Goal: Task Accomplishment & Management: Manage account settings

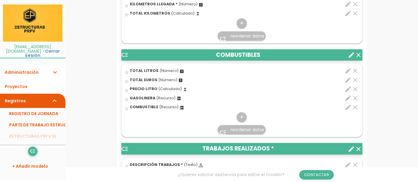
scroll to position [349, 0]
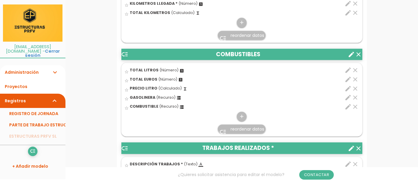
click at [54, 69] on icon "expand_more" at bounding box center [54, 72] width 7 height 14
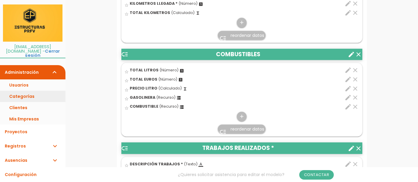
click at [36, 91] on link "Categorías" at bounding box center [32, 96] width 65 height 11
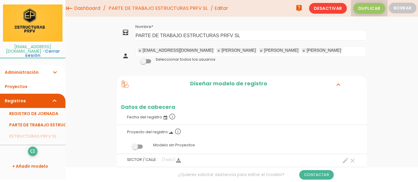
click at [369, 7] on span "Duplicar" at bounding box center [370, 8] width 32 height 11
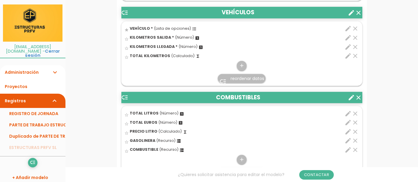
scroll to position [313, 0]
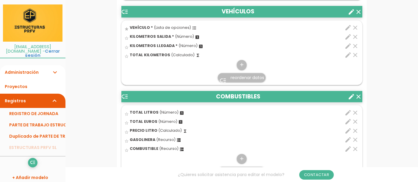
click at [160, 146] on span "(Recurso)" at bounding box center [169, 148] width 19 height 5
click at [0, 0] on input "star_border" at bounding box center [0, 0] width 0 height 0
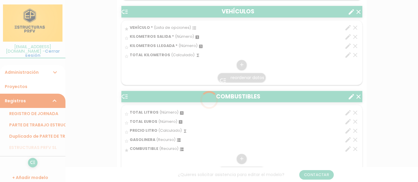
click at [156, 141] on div at bounding box center [209, 91] width 418 height 182
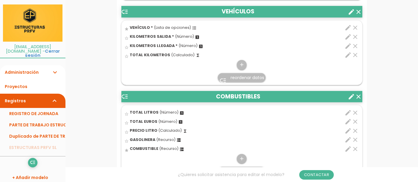
click at [177, 139] on icon "dns" at bounding box center [179, 140] width 5 height 5
click at [0, 0] on input "star_border" at bounding box center [0, 0] width 0 height 0
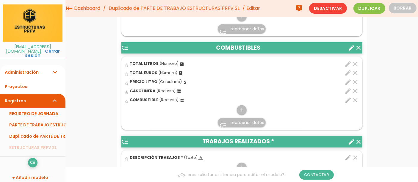
scroll to position [344, 0]
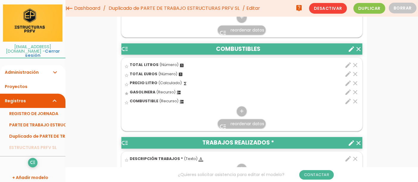
click at [349, 93] on icon "edit" at bounding box center [348, 92] width 7 height 7
select select "200"
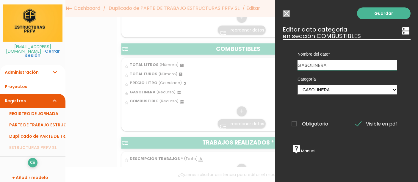
click at [382, 67] on input "GASOLINERA" at bounding box center [348, 65] width 100 height 10
click at [388, 90] on select "UNIDADES DE MONTAJE EMPLEADOS MAQUINARIA SOLDADURA COMBUSTIBLES GASOLINERA" at bounding box center [348, 90] width 100 height 10
click at [298, 85] on select "UNIDADES DE MONTAJE EMPLEADOS MAQUINARIA SOLDADURA COMBUSTIBLES GASOLINERA" at bounding box center [348, 90] width 100 height 10
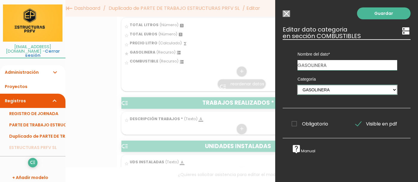
scroll to position [378, 0]
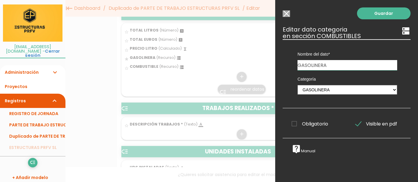
click at [288, 17] on input "Seleccionar todos los usuarios" at bounding box center [286, 13] width 7 height 7
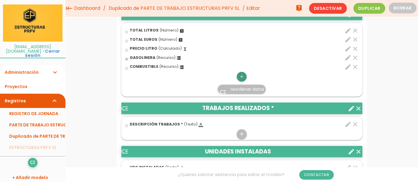
click at [238, 76] on link "add" at bounding box center [242, 77] width 10 height 10
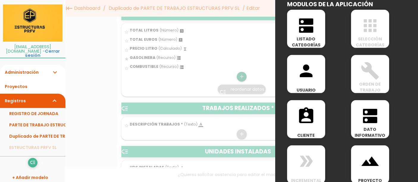
scroll to position [307, 0]
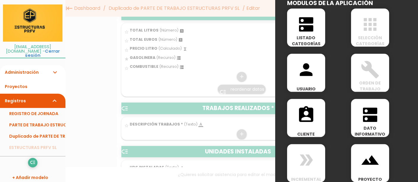
click at [375, 128] on span "DATO INFORMATIVO" at bounding box center [370, 131] width 38 height 12
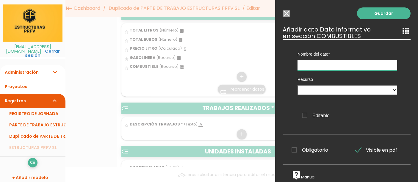
click at [371, 63] on input "text" at bounding box center [348, 65] width 100 height 10
type input "GASOLINERA"
click at [383, 92] on select "GASOLINERA COMBUSTIBLE" at bounding box center [348, 90] width 100 height 10
select select "COMBUSTIBLES_pos5"
click at [298, 85] on select "GASOLINERA COMBUSTIBLE" at bounding box center [348, 90] width 100 height 10
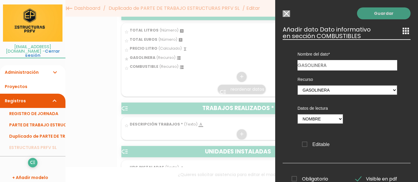
click at [386, 18] on link "Guardar" at bounding box center [384, 13] width 54 height 12
click at [381, 15] on link "Guardar" at bounding box center [384, 13] width 54 height 12
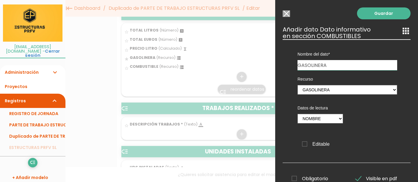
click at [285, 15] on input "Seleccionar todos los usuarios" at bounding box center [286, 13] width 7 height 7
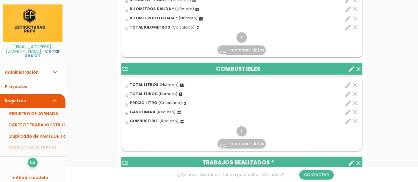
scroll to position [346, 0]
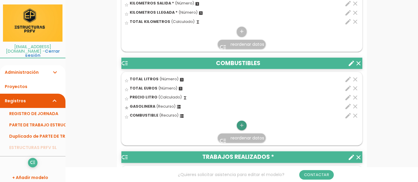
click at [241, 122] on icon "add" at bounding box center [242, 126] width 6 height 10
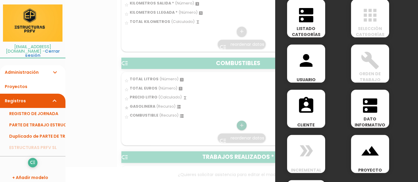
scroll to position [320, 0]
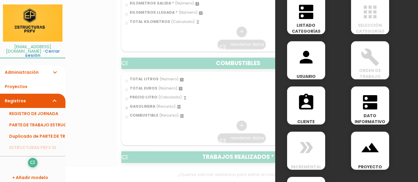
click at [373, 113] on span "DATO INFORMATIVO" at bounding box center [370, 119] width 38 height 12
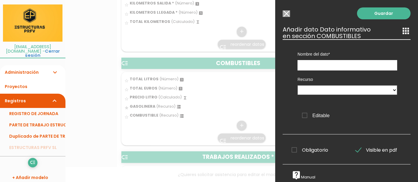
scroll to position [0, 0]
click at [365, 67] on input "text" at bounding box center [348, 65] width 100 height 10
type input "GASOLINERA"
click at [375, 92] on select "GASOLINERA COMBUSTIBLE" at bounding box center [348, 90] width 100 height 10
select select "COMBUSTIBLES_pos5"
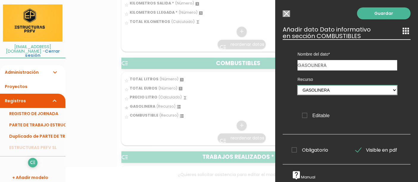
click at [298, 85] on select "GASOLINERA COMBUSTIBLE" at bounding box center [348, 90] width 100 height 10
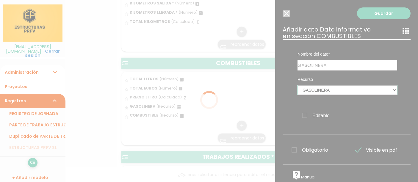
select select
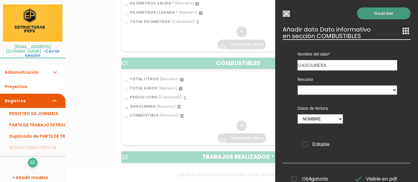
click at [388, 16] on link "Guardar" at bounding box center [384, 13] width 54 height 12
click at [390, 12] on link "Guardar" at bounding box center [384, 13] width 54 height 12
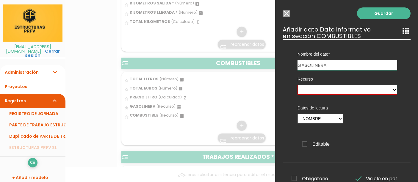
click at [243, 86] on div at bounding box center [209, 68] width 418 height 228
click at [287, 15] on input "Seleccionar todos los usuarios" at bounding box center [286, 13] width 7 height 7
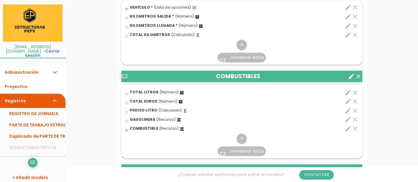
scroll to position [336, 0]
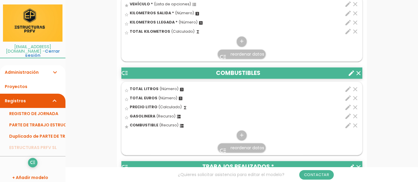
click at [355, 114] on icon "clear" at bounding box center [355, 116] width 7 height 7
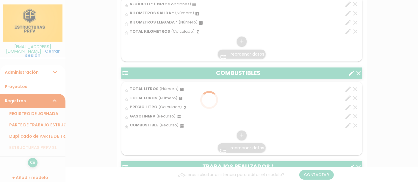
scroll to position [0, 0]
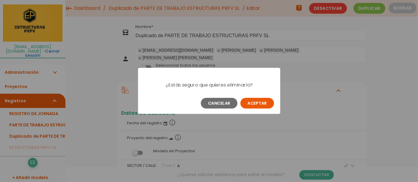
click at [258, 104] on button "Aceptar" at bounding box center [258, 103] width 34 height 11
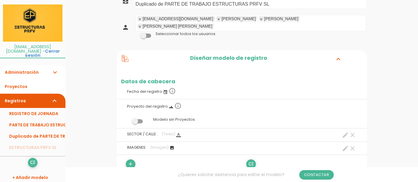
scroll to position [43, 0]
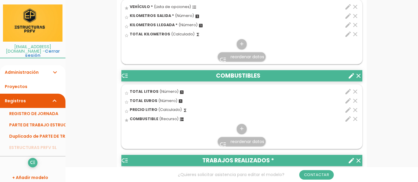
scroll to position [328, 0]
click at [241, 133] on icon "add" at bounding box center [242, 129] width 6 height 10
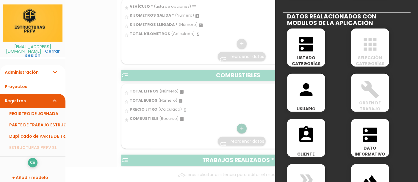
scroll to position [289, 0]
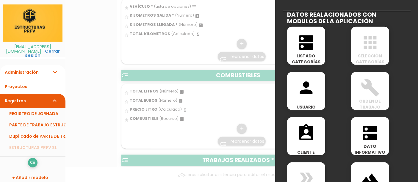
click at [371, 140] on icon "dns" at bounding box center [370, 133] width 19 height 19
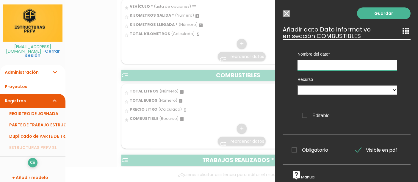
click at [366, 65] on input "text" at bounding box center [348, 65] width 100 height 10
type input "GASOLINERA"
click at [379, 91] on select "COMBUSTIBLE" at bounding box center [348, 90] width 100 height 10
click at [367, 91] on select "COMBUSTIBLE" at bounding box center [348, 90] width 100 height 10
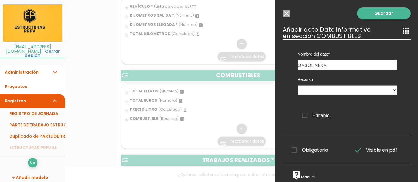
click at [286, 16] on input "Seleccionar todos los usuarios" at bounding box center [286, 13] width 7 height 7
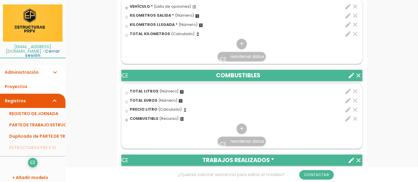
click at [56, 67] on icon "expand_more" at bounding box center [54, 72] width 7 height 14
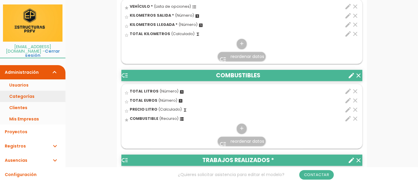
click at [30, 91] on link "Categorías" at bounding box center [32, 96] width 65 height 11
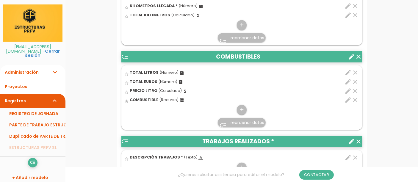
scroll to position [350, 0]
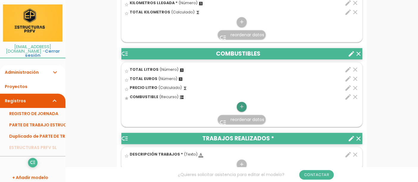
click at [242, 112] on icon "add" at bounding box center [242, 107] width 6 height 10
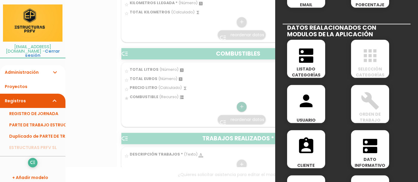
scroll to position [277, 0]
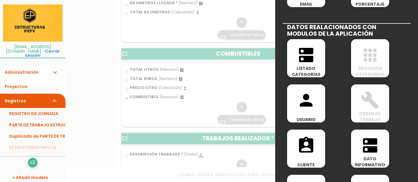
click at [374, 152] on icon "dns" at bounding box center [370, 145] width 19 height 19
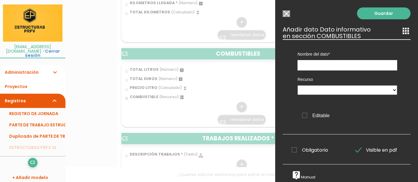
scroll to position [0, 0]
click at [374, 62] on input "text" at bounding box center [348, 65] width 100 height 10
type input "GASOLINERA"
click at [382, 92] on select "COMBUSTIBLE" at bounding box center [348, 90] width 100 height 10
click at [290, 12] on input "Seleccionar todos los usuarios" at bounding box center [286, 13] width 7 height 7
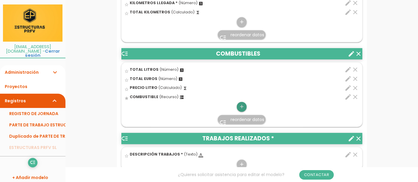
click at [243, 112] on icon "add" at bounding box center [242, 107] width 6 height 10
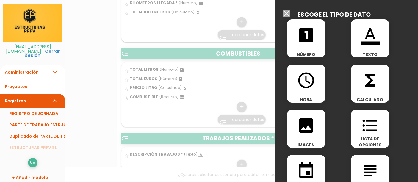
click at [196, 127] on div at bounding box center [209, 68] width 418 height 228
click at [190, 120] on div at bounding box center [209, 68] width 418 height 228
click at [286, 13] on input "Seleccionar todos los usuarios" at bounding box center [286, 13] width 7 height 7
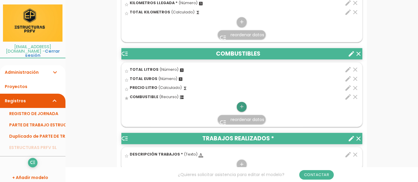
click at [244, 110] on icon "add" at bounding box center [242, 107] width 6 height 10
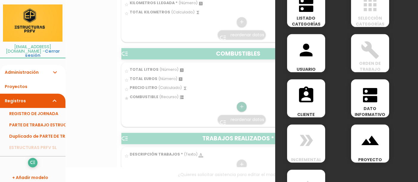
scroll to position [327, 0]
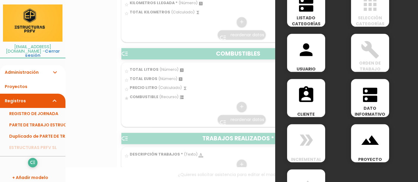
click at [379, 111] on span "DATO INFORMATIVO" at bounding box center [370, 111] width 38 height 12
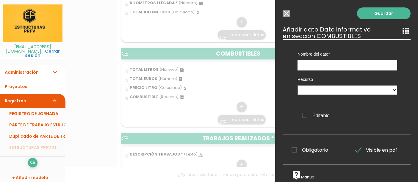
scroll to position [0, 0]
click at [362, 64] on input "text" at bounding box center [348, 65] width 100 height 10
click at [380, 90] on select "COMBUSTIBLE" at bounding box center [348, 90] width 100 height 10
click at [377, 67] on input "text" at bounding box center [348, 65] width 100 height 10
click at [287, 16] on input "Seleccionar todos los usuarios" at bounding box center [286, 13] width 7 height 7
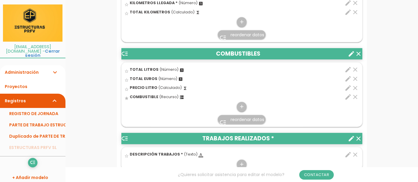
click at [55, 68] on icon "expand_more" at bounding box center [54, 72] width 7 height 14
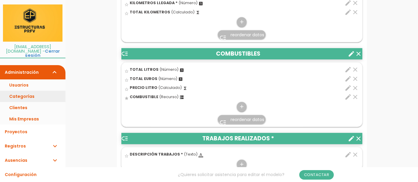
click at [28, 96] on link "Categorías" at bounding box center [32, 96] width 65 height 11
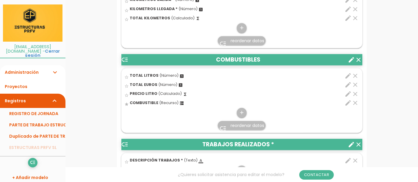
scroll to position [352, 0]
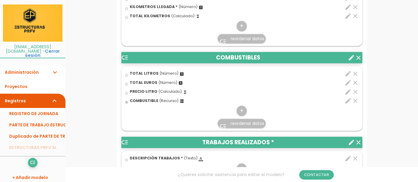
click at [353, 102] on icon "clear" at bounding box center [355, 100] width 7 height 7
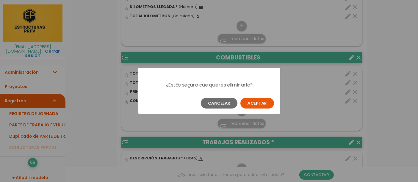
scroll to position [0, 0]
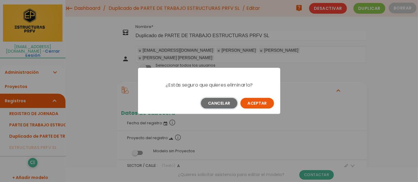
click at [226, 104] on button "Cancelar" at bounding box center [219, 103] width 37 height 11
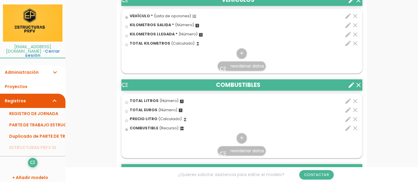
scroll to position [334, 0]
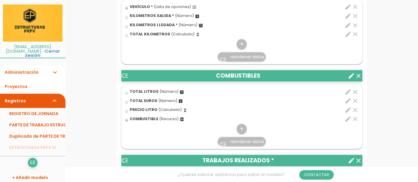
click at [167, 120] on span "(Recurso)" at bounding box center [169, 118] width 19 height 5
click at [0, 0] on input "star" at bounding box center [0, 0] width 0 height 0
click at [138, 121] on div "star COMBUSTIBLE (Recurso) dns" at bounding box center [223, 119] width 196 height 9
click at [0, 0] on input "star" at bounding box center [0, 0] width 0 height 0
click at [127, 92] on icon "star_border" at bounding box center [127, 93] width 4 height 4
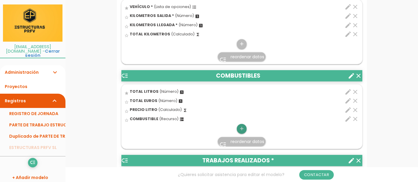
click at [243, 127] on icon "add" at bounding box center [242, 129] width 6 height 10
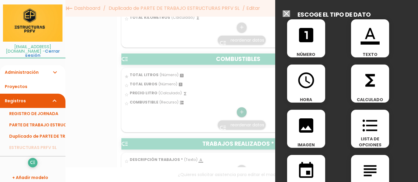
scroll to position [174, 0]
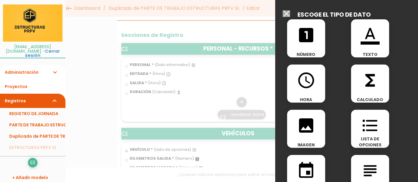
click at [160, 120] on div at bounding box center [209, 68] width 418 height 228
click at [286, 11] on input "Seleccionar todos los usuarios" at bounding box center [286, 13] width 7 height 7
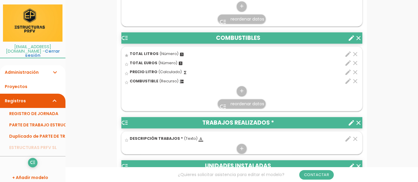
scroll to position [372, 0]
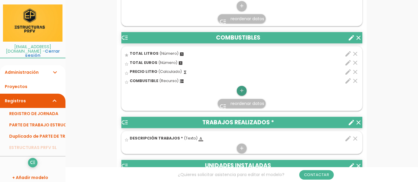
click at [240, 90] on icon "add" at bounding box center [242, 91] width 6 height 10
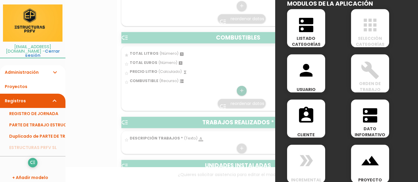
scroll to position [310, 0]
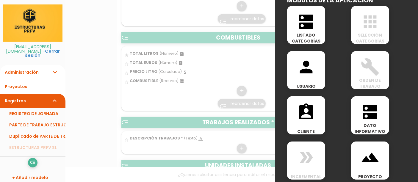
click at [371, 114] on icon "dns" at bounding box center [370, 112] width 19 height 19
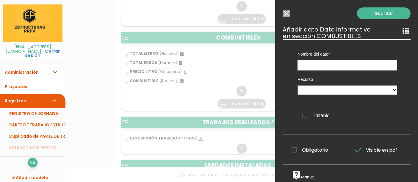
scroll to position [0, 0]
click at [359, 63] on input "text" at bounding box center [348, 65] width 100 height 10
type input "GASOLINERA"
click at [388, 90] on select "COMBUSTIBLE" at bounding box center [348, 90] width 100 height 10
click at [298, 85] on select "COMBUSTIBLE" at bounding box center [348, 90] width 100 height 10
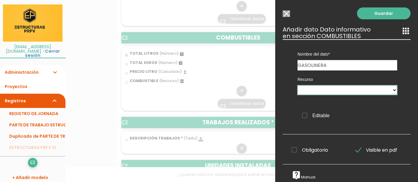
click at [387, 91] on select "COMBUSTIBLE" at bounding box center [348, 90] width 100 height 10
select select "COMBUSTIBLES_pos6"
click at [0, 0] on div at bounding box center [0, 0] width 0 height 0
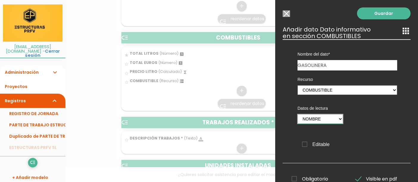
click at [338, 116] on select "Nombre" at bounding box center [321, 119] width 46 height 10
click at [363, 113] on div "Recurso COMBUSTIBLE Datos de lectura Nombre Editable" at bounding box center [348, 113] width 118 height 84
click at [358, 91] on select "COMBUSTIBLE" at bounding box center [348, 90] width 100 height 10
select select
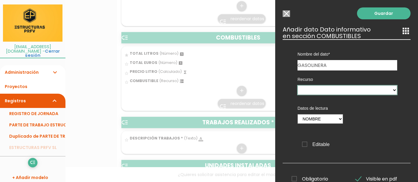
click at [298, 85] on select "COMBUSTIBLE" at bounding box center [348, 90] width 100 height 10
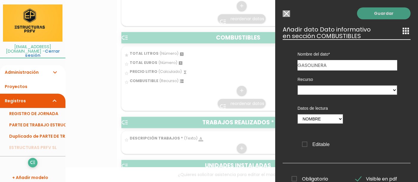
click at [380, 13] on link "Guardar" at bounding box center [384, 13] width 54 height 12
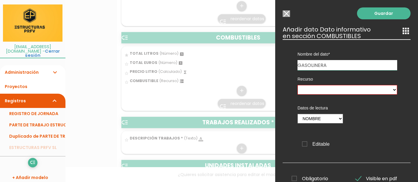
click at [287, 11] on input "Seleccionar todos los usuarios" at bounding box center [286, 13] width 7 height 7
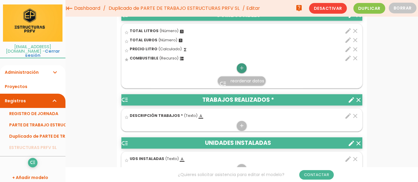
click at [242, 73] on icon "add" at bounding box center [242, 68] width 6 height 10
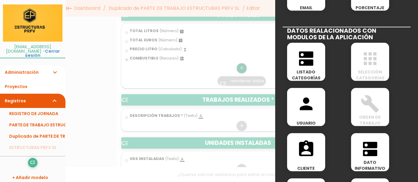
scroll to position [272, 0]
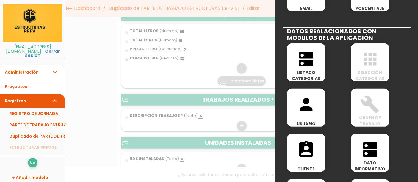
click at [310, 61] on icon "dns" at bounding box center [306, 59] width 19 height 19
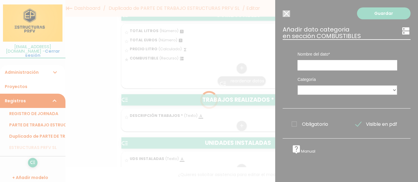
click at [358, 63] on div at bounding box center [209, 91] width 418 height 182
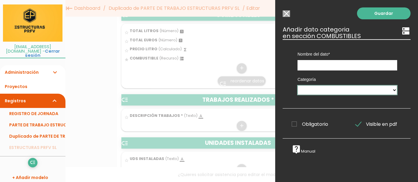
click at [367, 89] on select "UNIDADES DE MONTAJE EMPLEADOS MAQUINARIA SOLDADURA COMBUSTIBLES GASOLINERA" at bounding box center [348, 90] width 100 height 10
click at [363, 68] on input "text" at bounding box center [348, 65] width 100 height 10
click at [361, 66] on input "text" at bounding box center [348, 65] width 100 height 10
type input "GASOLINERA"
click at [380, 90] on select "UNIDADES DE MONTAJE EMPLEADOS MAQUINARIA SOLDADURA COMBUSTIBLES GASOLINERA" at bounding box center [348, 90] width 100 height 10
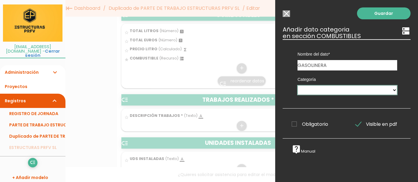
select select "200"
click at [298, 85] on select "UNIDADES DE MONTAJE EMPLEADOS MAQUINARIA SOLDADURA COMBUSTIBLES GASOLINERA" at bounding box center [348, 90] width 100 height 10
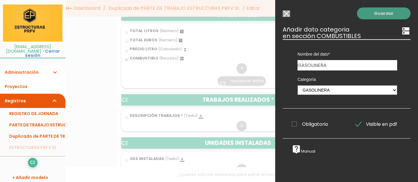
click at [388, 16] on link "Guardar" at bounding box center [384, 13] width 54 height 12
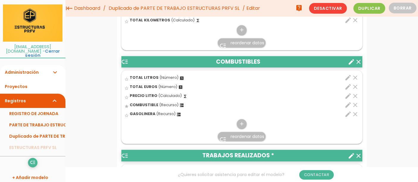
scroll to position [324, 0]
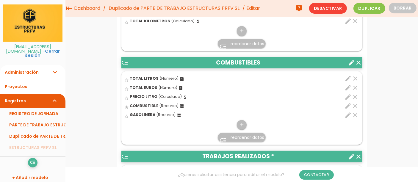
click at [346, 119] on icon "edit" at bounding box center [348, 115] width 7 height 7
select select "200"
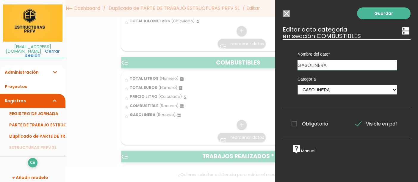
click at [289, 16] on input "Seleccionar todos los usuarios" at bounding box center [286, 13] width 7 height 7
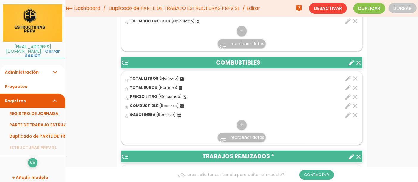
click at [166, 120] on div "star_border GASOLINERA (Recurso) dns" at bounding box center [223, 115] width 196 height 9
click at [0, 0] on input "star_border" at bounding box center [0, 0] width 0 height 0
click at [53, 121] on link "PARTE DE TRABAJO ESTRUCTURAS PRFV SL" at bounding box center [32, 124] width 65 height 11
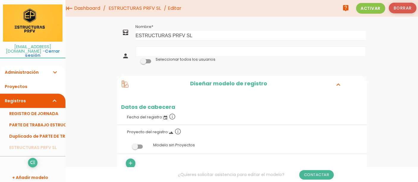
click at [406, 6] on button "Borrar" at bounding box center [403, 8] width 28 height 11
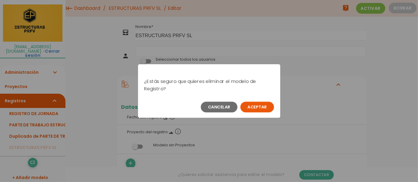
click at [261, 106] on button "Aceptar" at bounding box center [258, 107] width 34 height 11
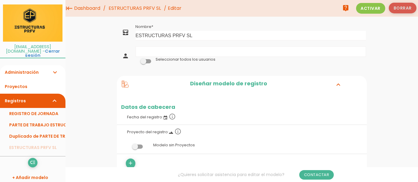
click at [403, 5] on button "Borrar" at bounding box center [403, 8] width 28 height 11
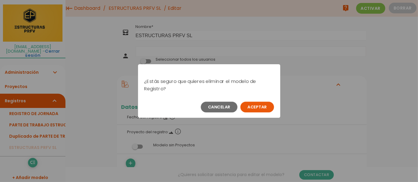
click at [246, 106] on button "Aceptar" at bounding box center [258, 107] width 34 height 11
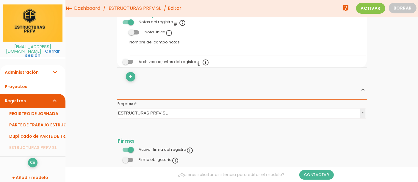
scroll to position [209, 0]
click at [33, 119] on link "PARTE DE TRABAJO ESTRUCTURAS PRFV SL" at bounding box center [32, 124] width 65 height 11
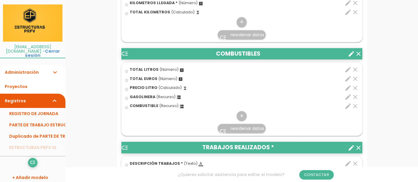
scroll to position [351, 0]
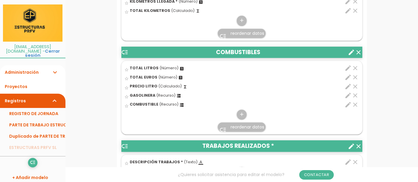
click at [259, 130] on span "reordenar datos" at bounding box center [248, 127] width 34 height 6
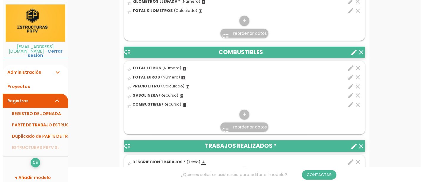
scroll to position [0, 0]
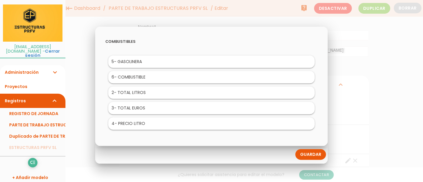
click at [317, 157] on link "Guardar" at bounding box center [311, 154] width 31 height 11
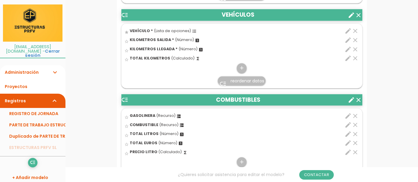
scroll to position [312, 0]
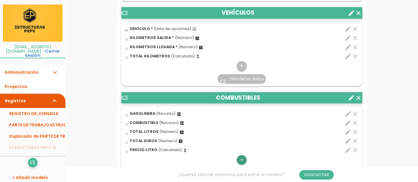
click at [240, 162] on icon "add" at bounding box center [242, 160] width 6 height 10
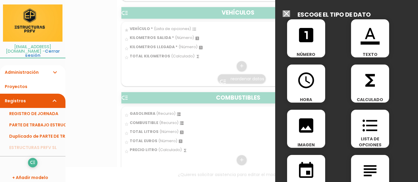
click at [374, 124] on icon "format_list_bulleted" at bounding box center [370, 125] width 19 height 19
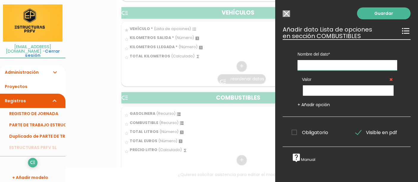
click at [371, 65] on input "text" at bounding box center [348, 65] width 100 height 10
type input "GASOLINERA"
click at [370, 90] on input "text" at bounding box center [348, 90] width 91 height 10
type input "DURAOIL"
click at [325, 105] on link "+ Añadir opción" at bounding box center [314, 105] width 32 height 6
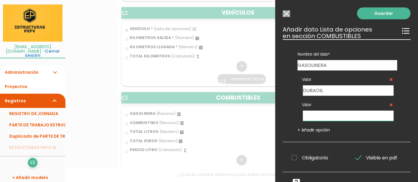
click at [353, 115] on input "text" at bounding box center [348, 116] width 91 height 10
type input "PLENOIL"
click at [323, 130] on link "+ Añadir opción" at bounding box center [314, 130] width 32 height 6
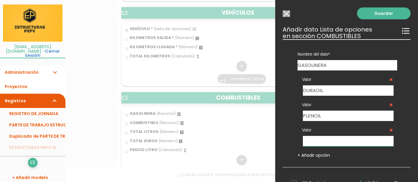
click at [332, 141] on input "text" at bounding box center [348, 141] width 91 height 10
type input "OTRA"
click at [381, 12] on link "Guardar" at bounding box center [384, 13] width 54 height 12
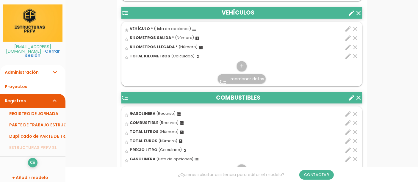
click at [354, 111] on icon "clear" at bounding box center [355, 113] width 7 height 7
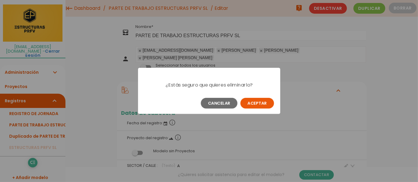
click at [263, 107] on button "Aceptar" at bounding box center [258, 103] width 34 height 11
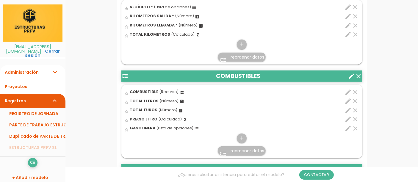
scroll to position [335, 0]
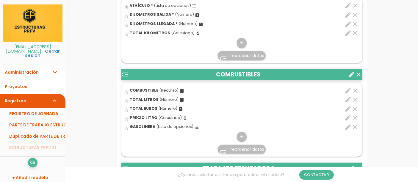
click at [247, 152] on link "low_priority reordenar datos" at bounding box center [242, 149] width 48 height 9
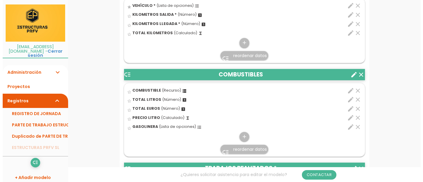
scroll to position [0, 0]
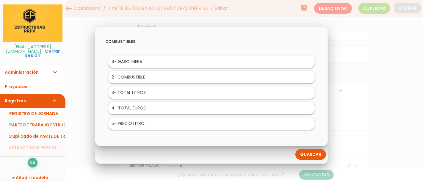
click at [316, 160] on link "Guardar" at bounding box center [311, 154] width 31 height 11
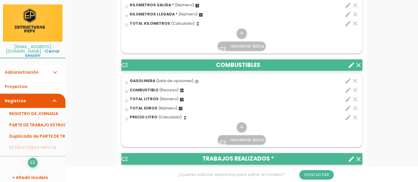
scroll to position [339, 0]
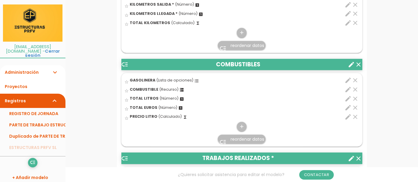
click at [355, 84] on icon "clear" at bounding box center [355, 80] width 7 height 7
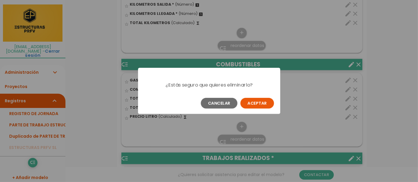
scroll to position [0, 0]
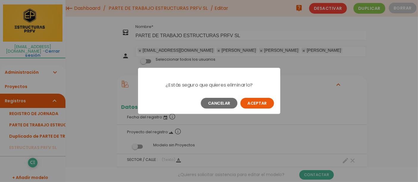
click at [263, 108] on button "Aceptar" at bounding box center [258, 103] width 34 height 11
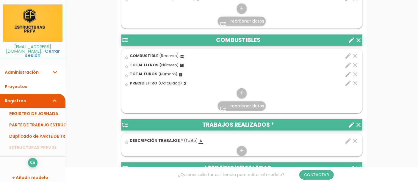
scroll to position [364, 0]
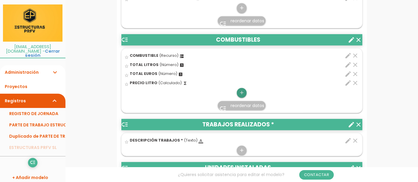
click at [241, 96] on icon "add" at bounding box center [242, 93] width 6 height 10
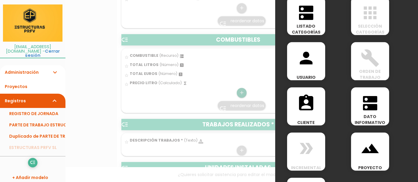
scroll to position [316, 0]
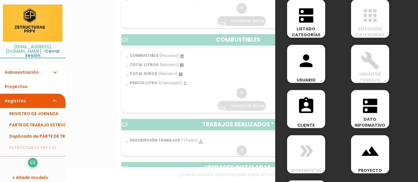
click at [372, 116] on span "DATO INFORMATIVO" at bounding box center [370, 122] width 38 height 12
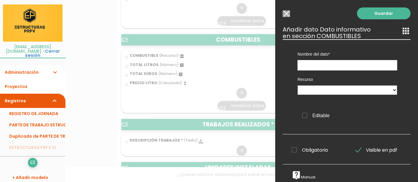
scroll to position [0, 0]
click at [371, 64] on input "text" at bounding box center [348, 65] width 100 height 10
click at [285, 13] on input "Seleccionar todos los usuarios" at bounding box center [286, 13] width 7 height 7
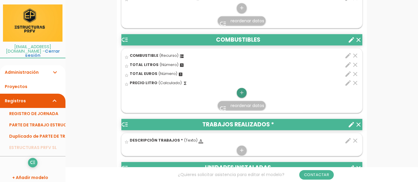
click at [242, 97] on icon "add" at bounding box center [242, 93] width 6 height 10
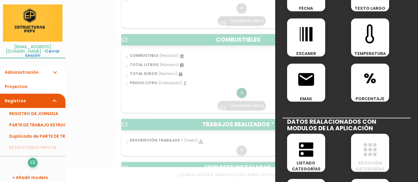
scroll to position [187, 0]
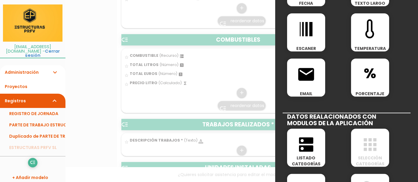
click at [310, 150] on icon "dns" at bounding box center [306, 144] width 19 height 19
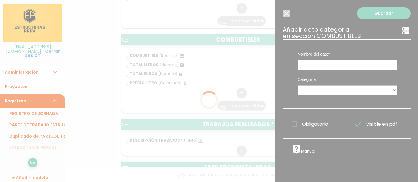
scroll to position [0, 0]
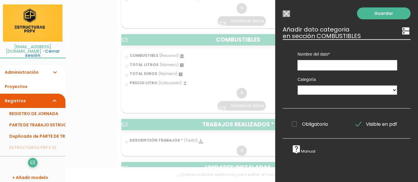
click at [289, 13] on input "Seleccionar todos los usuarios" at bounding box center [286, 13] width 7 height 7
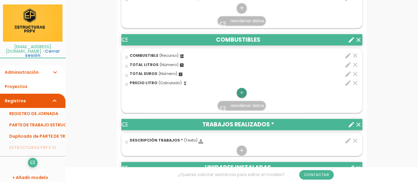
click at [240, 98] on icon "add" at bounding box center [242, 93] width 6 height 10
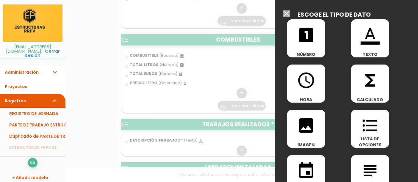
click at [373, 128] on icon "format_list_bulleted" at bounding box center [370, 125] width 19 height 19
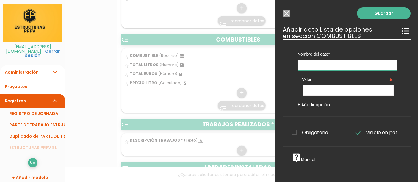
click at [363, 65] on input "text" at bounding box center [348, 65] width 100 height 10
click at [362, 65] on input "text" at bounding box center [348, 65] width 100 height 10
type input "GASOLINERA"
click at [368, 90] on input "text" at bounding box center [348, 90] width 91 height 10
type input "DURAOIL"
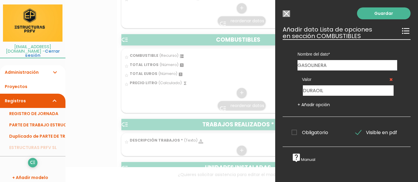
click at [322, 102] on link "+ Añadir opción" at bounding box center [314, 105] width 32 height 6
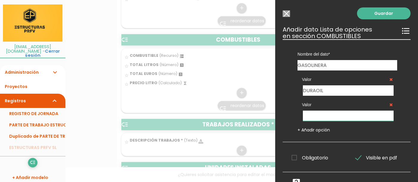
click at [361, 115] on input "text" at bounding box center [348, 116] width 91 height 10
type input "PLENOIL"
click at [320, 130] on link "+ Añadir opción" at bounding box center [314, 130] width 32 height 6
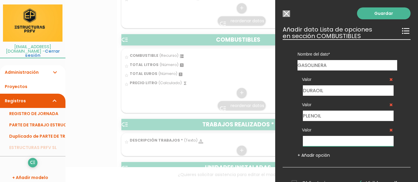
click at [356, 144] on input "text" at bounding box center [348, 141] width 91 height 10
type input "OTRA"
click at [383, 15] on link "Guardar" at bounding box center [384, 13] width 54 height 12
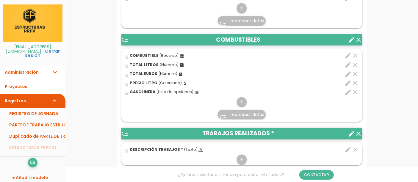
click at [251, 119] on link "low_priority reordenar datos" at bounding box center [242, 114] width 48 height 9
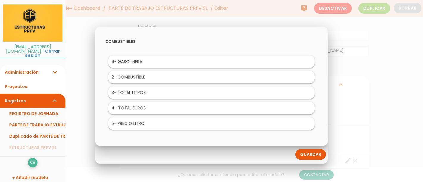
click at [317, 157] on link "Guardar" at bounding box center [311, 154] width 31 height 11
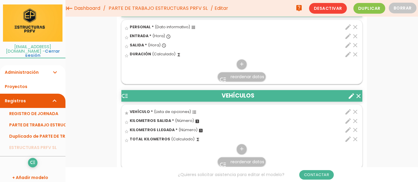
scroll to position [211, 0]
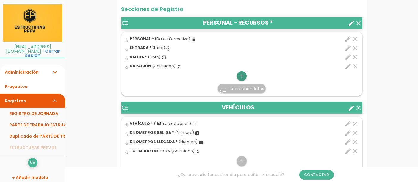
click at [239, 80] on icon "add" at bounding box center [242, 76] width 6 height 10
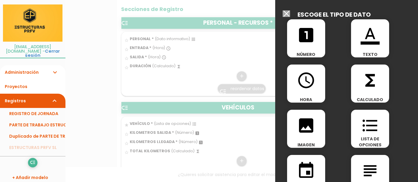
click at [316, 96] on div "access_time HORA" at bounding box center [306, 84] width 38 height 38
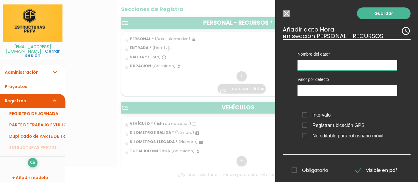
click at [354, 67] on input "text" at bounding box center [348, 65] width 100 height 10
type input "ALMUERZO"
click at [307, 127] on span "Registrar ubicación GPS" at bounding box center [333, 125] width 63 height 7
click at [0, 0] on input "Registrar ubicación GPS" at bounding box center [0, 0] width 0 height 0
click at [389, 14] on link "Guardar" at bounding box center [384, 13] width 54 height 12
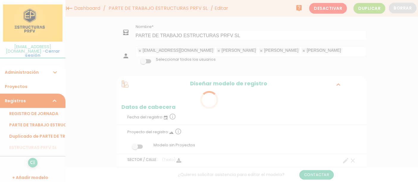
scroll to position [211, 0]
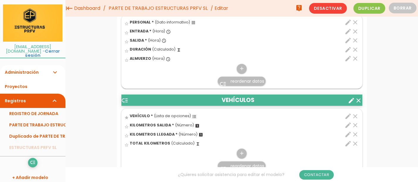
click at [347, 62] on icon "edit" at bounding box center [348, 58] width 7 height 7
click at [0, 0] on input "ALMUERZO" at bounding box center [0, 0] width 0 height 0
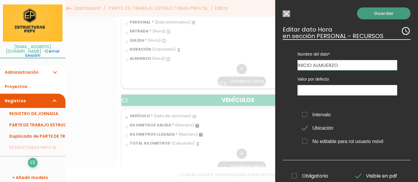
type input "INICIO ALMUERZO"
click at [384, 15] on link "Guardar" at bounding box center [384, 13] width 54 height 12
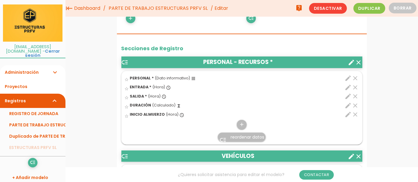
scroll to position [154, 0]
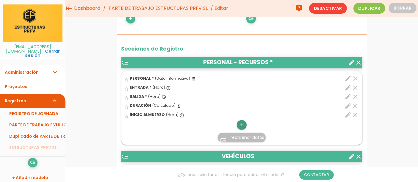
click at [239, 130] on icon "add" at bounding box center [242, 125] width 6 height 10
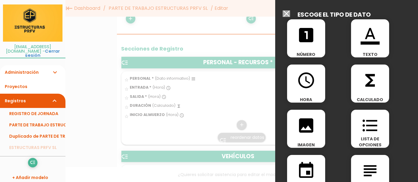
click at [314, 84] on icon "access_time" at bounding box center [306, 80] width 19 height 19
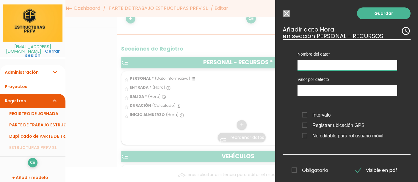
click at [371, 68] on input "text" at bounding box center [348, 65] width 100 height 10
type input "FINAL ALMUERZO"
click at [388, 15] on link "Guardar" at bounding box center [384, 13] width 54 height 12
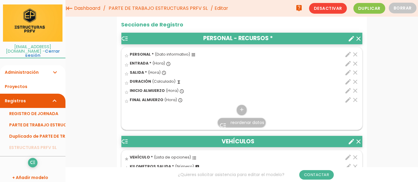
scroll to position [178, 0]
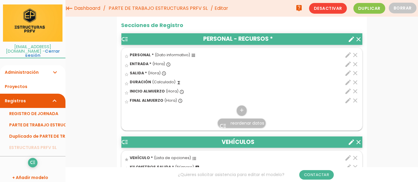
click at [252, 126] on span "reordenar datos" at bounding box center [248, 123] width 34 height 6
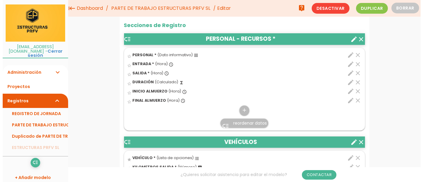
scroll to position [0, 0]
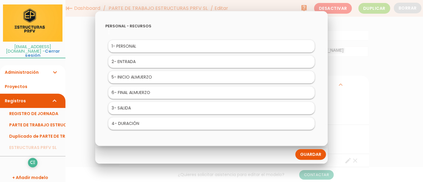
click at [271, 128] on li "4 - DURACIÓN" at bounding box center [211, 124] width 207 height 13
click at [313, 156] on link "Guardar" at bounding box center [311, 154] width 31 height 11
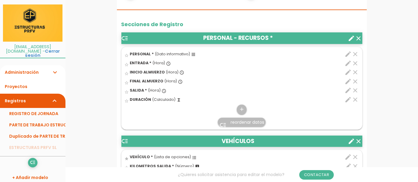
scroll to position [196, 0]
click at [162, 102] on span "(Calculado)" at bounding box center [164, 99] width 24 height 5
click at [0, 0] on input "star_border" at bounding box center [0, 0] width 0 height 0
click at [349, 103] on icon "edit" at bounding box center [348, 99] width 7 height 7
select select "1"
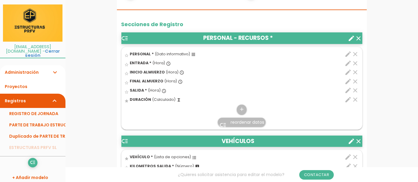
select select "688_pos5"
select select "-"
select select "688_pos2"
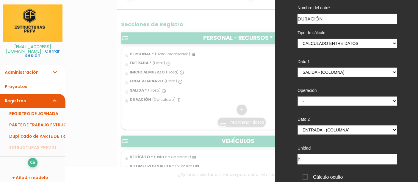
scroll to position [43, 0]
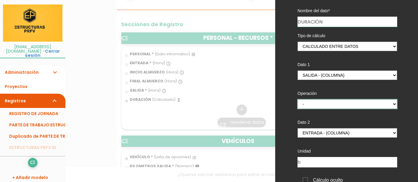
click at [389, 107] on select "+ - * /" at bounding box center [348, 104] width 100 height 10
click at [389, 106] on select "+ - * /" at bounding box center [348, 104] width 100 height 10
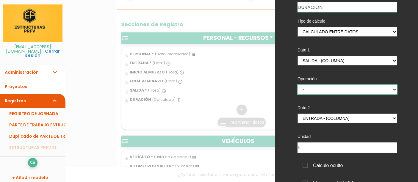
scroll to position [59, 0]
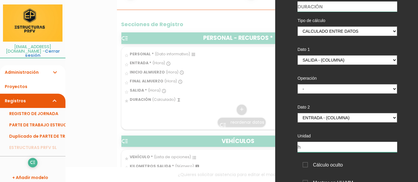
click at [378, 149] on input "h" at bounding box center [348, 147] width 100 height 10
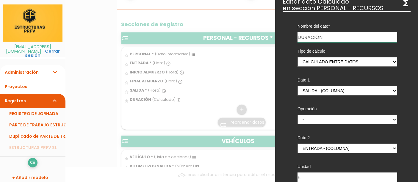
scroll to position [0, 0]
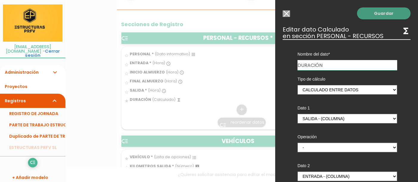
click at [385, 10] on link "Guardar" at bounding box center [384, 13] width 54 height 12
click at [388, 15] on link "Guardar" at bounding box center [384, 13] width 54 height 12
click at [290, 17] on input "Seleccionar todos los usuarios" at bounding box center [286, 13] width 7 height 7
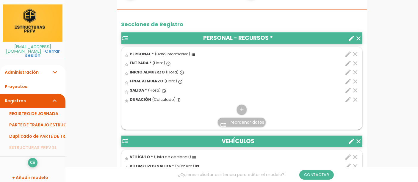
click at [359, 76] on icon "clear" at bounding box center [355, 72] width 7 height 7
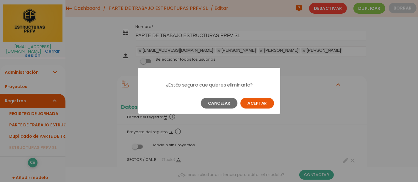
click at [302, 101] on div "¿Estás seguro que quieres eliminarlo? Cancelar Aceptar" at bounding box center [209, 91] width 418 height 182
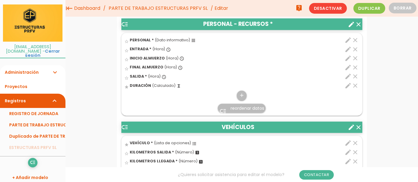
scroll to position [187, 0]
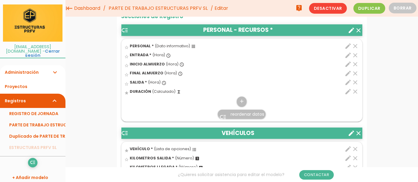
click at [348, 95] on icon "edit" at bounding box center [348, 91] width 7 height 7
select select "1"
select select "688_pos5"
select select "-"
select select "688_pos2"
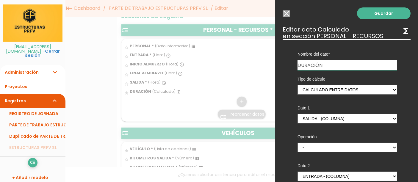
click at [358, 66] on input "DURACIÓN" at bounding box center [348, 65] width 100 height 10
type input "DURACIÓN ALMUERZO"
click at [382, 92] on select "Calculado entre datos" at bounding box center [348, 90] width 100 height 10
click at [298, 85] on select "Calculado entre datos" at bounding box center [348, 90] width 100 height 10
click at [374, 122] on select "ENTRADA - (columna) INICIO ALMUERZO - (columna) FINAL ALMUERZO - (columna) SALI…" at bounding box center [348, 119] width 100 height 10
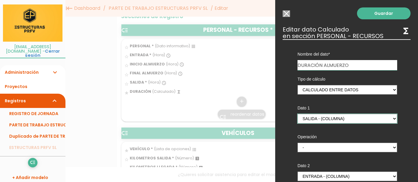
select select "688_pos4"
click at [298, 114] on select "ENTRADA - (columna) INICIO ALMUERZO - (columna) FINAL ALMUERZO - (columna) SALI…" at bounding box center [348, 119] width 100 height 10
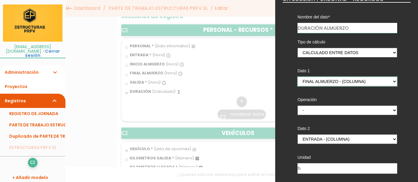
scroll to position [38, 0]
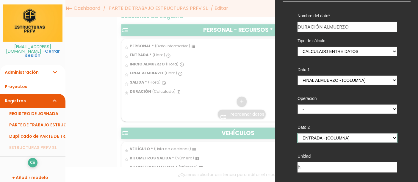
click at [386, 139] on select "ENTRADA - (columna) INICIO ALMUERZO - (columna) FINAL ALMUERZO - (columna) SALI…" at bounding box center [348, 138] width 100 height 10
select select "688_pos3"
click at [298, 133] on select "ENTRADA - (columna) INICIO ALMUERZO - (columna) FINAL ALMUERZO - (columna) SALI…" at bounding box center [348, 138] width 100 height 10
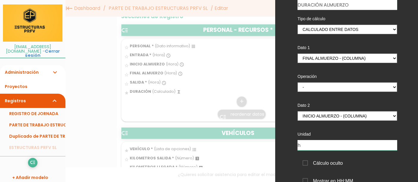
click at [374, 146] on input "h" at bounding box center [348, 145] width 100 height 10
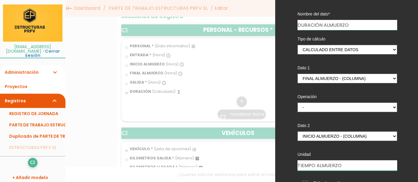
scroll to position [0, 0]
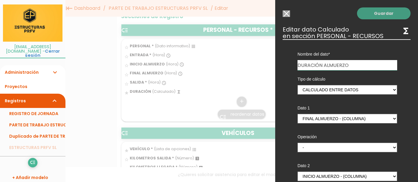
type input "TIEMPO ALMUERZO"
click at [389, 13] on link "Guardar" at bounding box center [384, 13] width 54 height 12
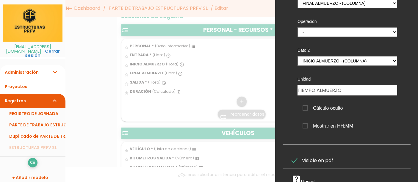
scroll to position [115, 0]
click at [305, 109] on span "Cálculo oculto" at bounding box center [323, 107] width 40 height 7
click at [0, 0] on input "Cálculo oculto" at bounding box center [0, 0] width 0 height 0
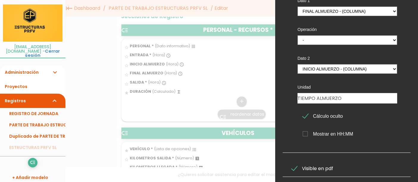
scroll to position [108, 0]
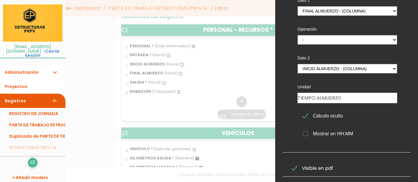
click at [304, 118] on span "Cálculo oculto" at bounding box center [323, 115] width 40 height 7
click at [0, 0] on input "Cálculo oculto" at bounding box center [0, 0] width 0 height 0
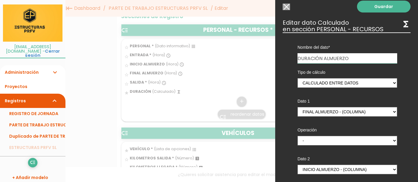
scroll to position [0, 0]
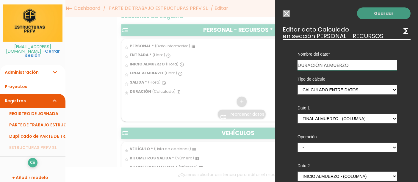
click at [393, 14] on link "Guardar" at bounding box center [384, 13] width 54 height 12
click at [383, 16] on link "Guardar" at bounding box center [384, 13] width 54 height 12
click at [380, 12] on link "Guardar" at bounding box center [384, 13] width 54 height 12
click at [380, 13] on link "Guardar" at bounding box center [384, 13] width 54 height 12
click at [288, 14] on input "Seleccionar todos los usuarios" at bounding box center [286, 13] width 7 height 7
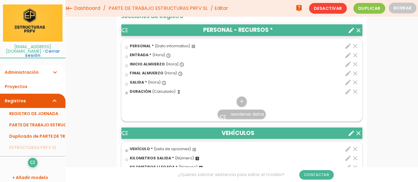
click at [322, 77] on div "clear edit" at bounding box center [339, 73] width 39 height 8
click at [0, 0] on input "star_border" at bounding box center [0, 0] width 0 height 0
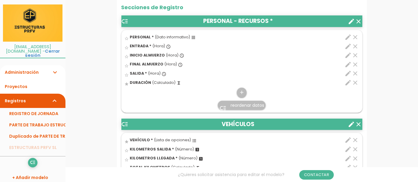
scroll to position [213, 0]
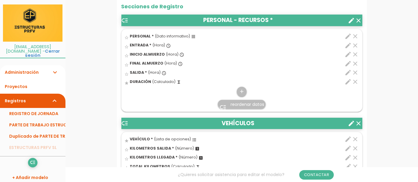
click at [345, 85] on icon "edit" at bounding box center [348, 81] width 7 height 7
select select "1"
select select "688_pos5"
select select "-"
select select "688_pos2"
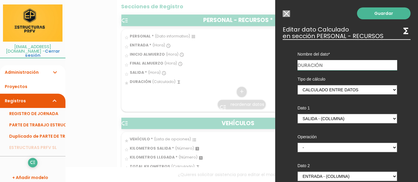
click at [364, 64] on input "DURACIÓN" at bounding box center [348, 65] width 100 height 10
type input "DURACIÓN ALMUERZO"
click at [382, 122] on select "ENTRADA - (columna) INICIO ALMUERZO - (columna) FINAL ALMUERZO - (columna) SALI…" at bounding box center [348, 119] width 100 height 10
select select "688_pos4"
click at [298, 114] on select "ENTRADA - (columna) INICIO ALMUERZO - (columna) FINAL ALMUERZO - (columna) SALI…" at bounding box center [348, 119] width 100 height 10
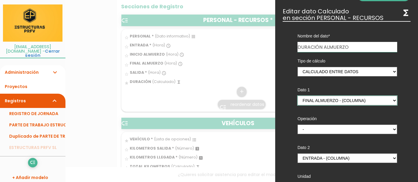
scroll to position [22, 0]
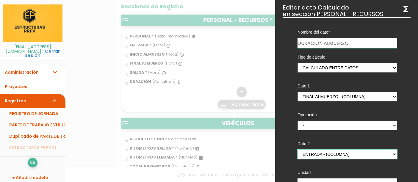
click at [375, 155] on select "ENTRADA - (columna) INICIO ALMUERZO - (columna) FINAL ALMUERZO - (columna) SALI…" at bounding box center [348, 155] width 100 height 10
click at [298, 150] on select "ENTRADA - (columna) INICIO ALMUERZO - (columna) FINAL ALMUERZO - (columna) SALI…" at bounding box center [348, 155] width 100 height 10
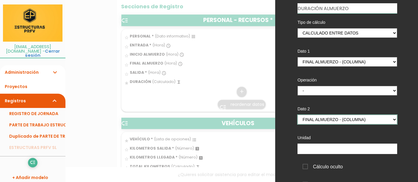
scroll to position [59, 0]
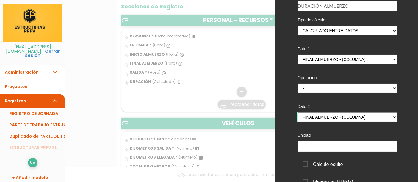
click at [377, 120] on select "ENTRADA - (columna) INICIO ALMUERZO - (columna) FINAL ALMUERZO - (columna) SALI…" at bounding box center [348, 118] width 100 height 10
click at [298, 113] on select "ENTRADA - (columna) INICIO ALMUERZO - (columna) FINAL ALMUERZO - (columna) SALI…" at bounding box center [348, 118] width 100 height 10
click at [374, 117] on select "ENTRADA - (columna) INICIO ALMUERZO - (columna) FINAL ALMUERZO - (columna) SALI…" at bounding box center [348, 118] width 100 height 10
select select "688_pos3"
click at [298, 113] on select "ENTRADA - (columna) INICIO ALMUERZO - (columna) FINAL ALMUERZO - (columna) SALI…" at bounding box center [348, 118] width 100 height 10
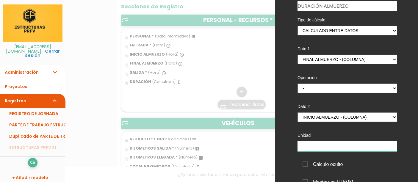
click at [376, 147] on input "text" at bounding box center [348, 146] width 100 height 10
type input "T"
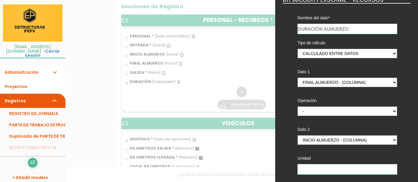
scroll to position [0, 0]
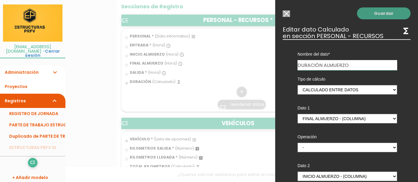
click at [383, 15] on link "Guardar" at bounding box center [384, 13] width 54 height 12
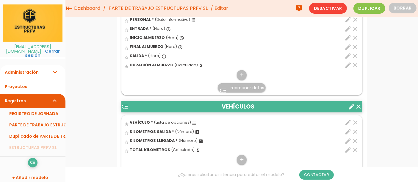
click at [251, 91] on span "reordenar datos" at bounding box center [248, 88] width 34 height 6
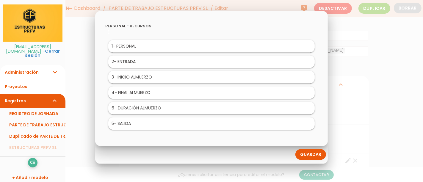
click at [319, 157] on link "Guardar" at bounding box center [311, 154] width 31 height 11
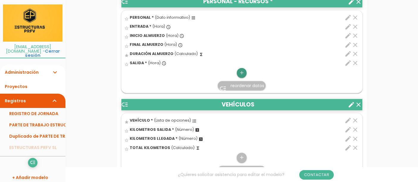
click at [242, 78] on icon "add" at bounding box center [242, 73] width 6 height 10
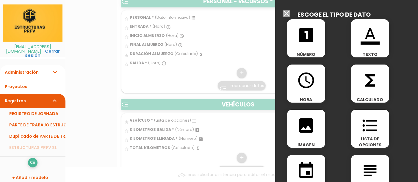
click at [368, 82] on icon "functions" at bounding box center [370, 80] width 19 height 19
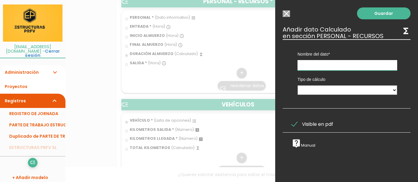
click at [382, 63] on input "text" at bounding box center [348, 65] width 100 height 10
type input "T"
type input "HORAS DE TRABAJO"
click at [371, 93] on select "Calculado entre datos" at bounding box center [348, 90] width 100 height 10
select select "1"
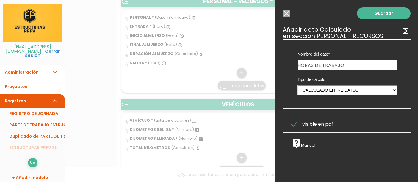
click at [298, 85] on select "Calculado entre datos" at bounding box center [348, 90] width 100 height 10
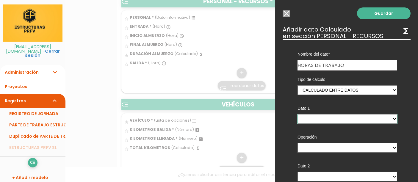
click at [383, 118] on select "ENTRADA - (columna) INICIO ALMUERZO - (columna) FINAL ALMUERZO - (columna) DURA…" at bounding box center [348, 119] width 100 height 10
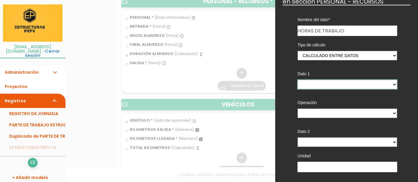
scroll to position [35, 0]
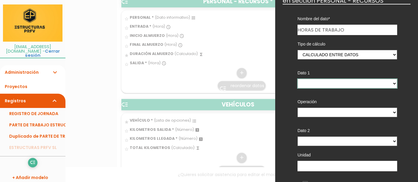
click at [374, 87] on select "ENTRADA - (columna) INICIO ALMUERZO - (columna) FINAL ALMUERZO - (columna) DURA…" at bounding box center [348, 84] width 100 height 10
select select "688_pos2"
click at [298, 79] on select "ENTRADA - (columna) INICIO ALMUERZO - (columna) FINAL ALMUERZO - (columna) DURA…" at bounding box center [348, 84] width 100 height 10
click at [387, 84] on select "ENTRADA - (columna) INICIO ALMUERZO - (columna) FINAL ALMUERZO - (columna) DURA…" at bounding box center [348, 84] width 100 height 10
click at [401, 126] on div "Tipo de cálculo Calculado entre datos Dato 1 ENTRADA - (columna) INICIO ALMUERZ…" at bounding box center [348, 123] width 118 height 177
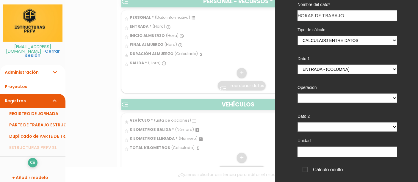
scroll to position [41, 0]
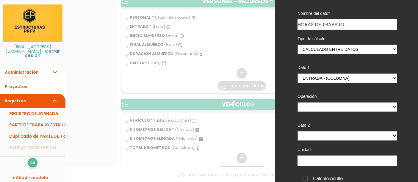
click at [402, 129] on div "Nombre del dato UDS INSTALADAS GASOLINERA PERSONAL MAQUINA SOLDADURA DESCRIPCIÓ…" at bounding box center [347, 107] width 128 height 217
click at [388, 109] on select "+ - * /" at bounding box center [348, 107] width 100 height 10
click at [298, 102] on select "+ - * /" at bounding box center [348, 107] width 100 height 10
click at [388, 104] on select "+ - * /" at bounding box center [348, 107] width 100 height 10
select select "-"
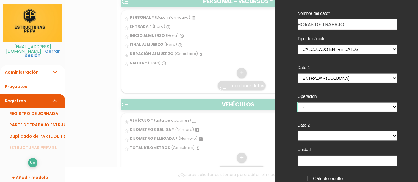
click at [298, 102] on select "+ - * /" at bounding box center [348, 107] width 100 height 10
click at [387, 79] on select "ENTRADA - (columna) INICIO ALMUERZO - (columna) FINAL ALMUERZO - (columna) DURA…" at bounding box center [348, 79] width 100 height 10
select select "688_pos6"
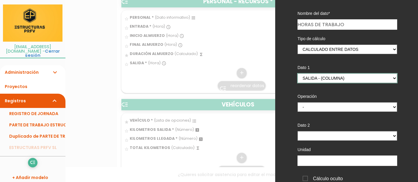
click at [298, 74] on select "ENTRADA - (columna) INICIO ALMUERZO - (columna) FINAL ALMUERZO - (columna) DURA…" at bounding box center [348, 79] width 100 height 10
click at [387, 138] on select "ENTRADA - (columna) INICIO ALMUERZO - (columna) FINAL ALMUERZO - (columna) DURA…" at bounding box center [348, 136] width 100 height 10
select select "688_pos2"
click at [298, 131] on select "ENTRADA - (columna) INICIO ALMUERZO - (columna) FINAL ALMUERZO - (columna) DURA…" at bounding box center [348, 136] width 100 height 10
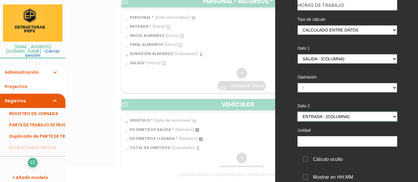
scroll to position [72, 0]
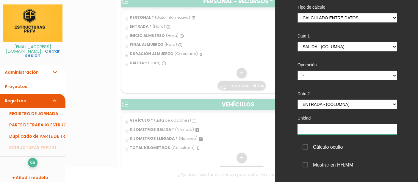
click at [372, 132] on input "text" at bounding box center [348, 129] width 100 height 10
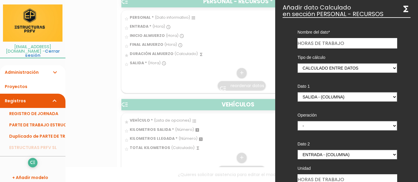
scroll to position [0, 0]
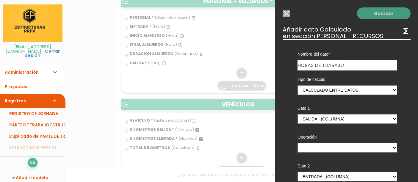
type input "HORAS DE TRABAJO"
click at [388, 18] on link "Guardar" at bounding box center [384, 13] width 54 height 12
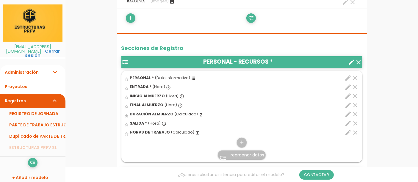
scroll to position [174, 0]
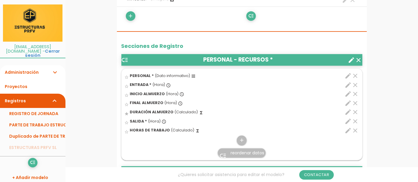
click at [354, 98] on icon "clear" at bounding box center [355, 93] width 7 height 7
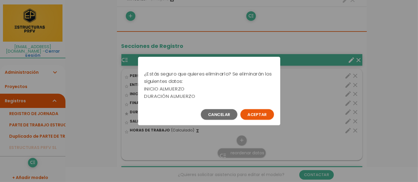
scroll to position [0, 0]
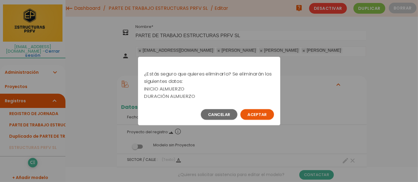
click at [263, 116] on button "Aceptar" at bounding box center [258, 114] width 34 height 11
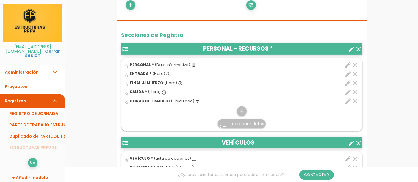
scroll to position [185, 0]
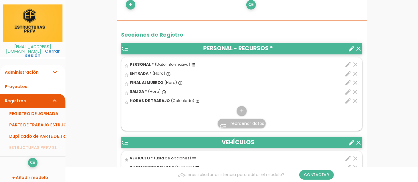
click at [355, 86] on icon "clear" at bounding box center [355, 82] width 7 height 7
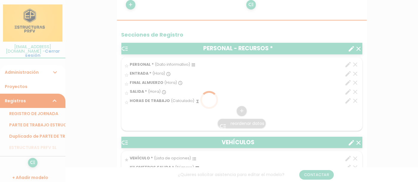
scroll to position [0, 0]
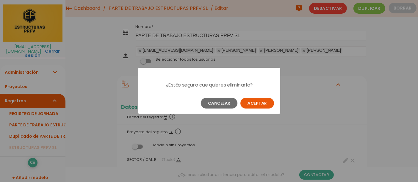
click at [264, 107] on button "Aceptar" at bounding box center [258, 103] width 34 height 11
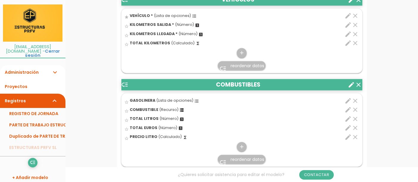
scroll to position [327, 0]
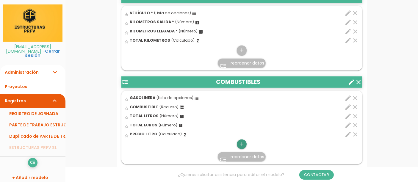
click at [239, 145] on icon "add" at bounding box center [242, 145] width 6 height 10
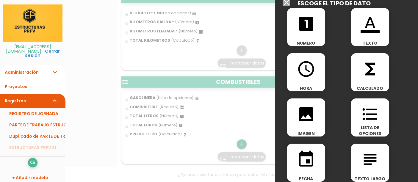
scroll to position [15, 0]
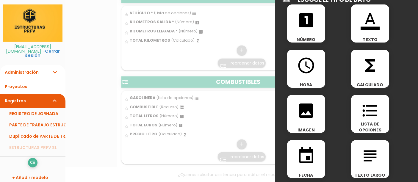
click at [368, 121] on span "LISTA DE OPCIONES" at bounding box center [370, 127] width 38 height 12
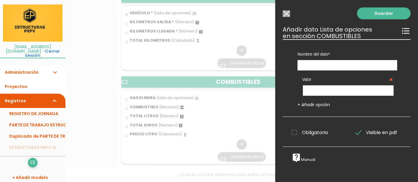
scroll to position [0, 0]
click at [371, 65] on input "text" at bounding box center [348, 65] width 100 height 10
type input "V"
click at [288, 15] on input "Seleccionar todos los usuarios" at bounding box center [286, 13] width 7 height 7
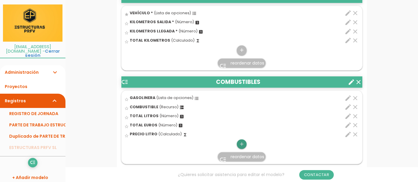
click at [244, 144] on icon "add" at bounding box center [242, 145] width 6 height 10
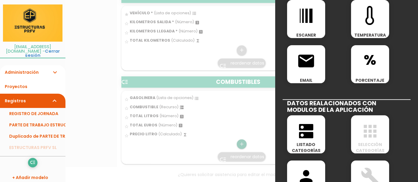
scroll to position [221, 0]
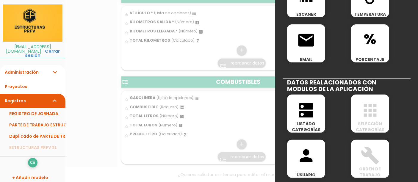
click at [310, 118] on icon "dns" at bounding box center [306, 110] width 19 height 19
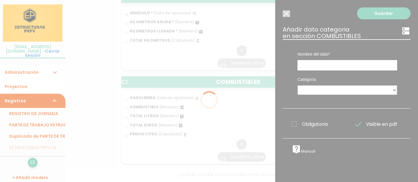
click at [370, 68] on div at bounding box center [209, 91] width 418 height 182
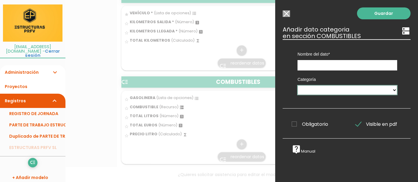
click at [383, 93] on select "UNIDADES DE MONTAJE EMPLEADOS MAQUINARIA SOLDADURA COMBUSTIBLES GASOLINERA" at bounding box center [348, 90] width 100 height 10
select select "199"
click at [298, 85] on select "UNIDADES DE MONTAJE EMPLEADOS MAQUINARIA SOLDADURA COMBUSTIBLES GASOLINERA" at bounding box center [348, 90] width 100 height 10
click at [390, 92] on select "UNIDADES DE MONTAJE EMPLEADOS MAQUINARIA SOLDADURA COMBUSTIBLES GASOLINERA" at bounding box center [348, 90] width 100 height 10
click at [402, 95] on div "Nombre del dato UDS INSTALADAS GASOLINERA PERSONAL MAQUINA SOLDADURA DESCRIPCIÓ…" at bounding box center [347, 73] width 128 height 69
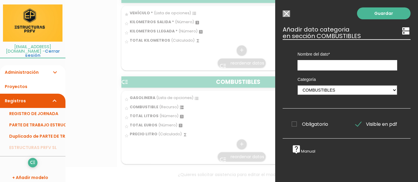
click at [288, 15] on input "Seleccionar todos los usuarios" at bounding box center [286, 13] width 7 height 7
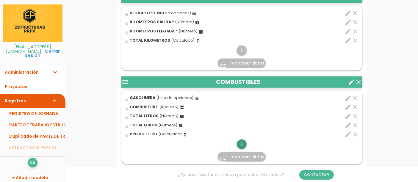
click at [243, 146] on icon "add" at bounding box center [242, 145] width 6 height 10
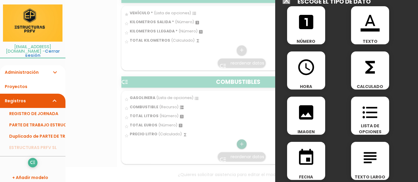
scroll to position [15, 0]
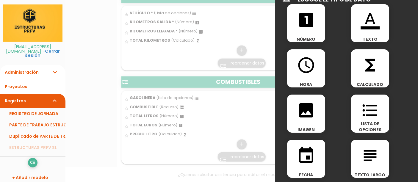
click at [368, 113] on icon "format_list_bulleted" at bounding box center [370, 110] width 19 height 19
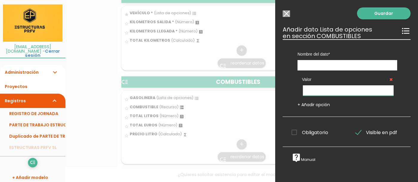
click at [371, 91] on input "text" at bounding box center [348, 90] width 91 height 10
type input "C"
click at [367, 62] on input "text" at bounding box center [348, 65] width 100 height 10
type input "COMBUSTIBLE PARA:"
click at [361, 87] on input "text" at bounding box center [348, 90] width 91 height 10
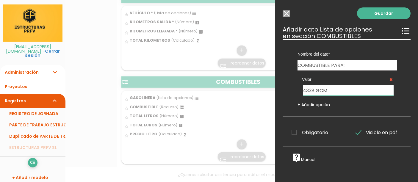
type input "4338 GCM"
click at [326, 106] on link "+ Añadir opción" at bounding box center [314, 105] width 32 height 6
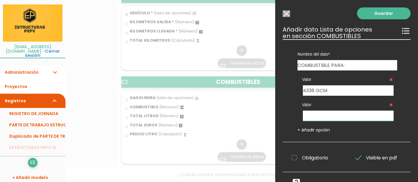
click at [357, 118] on input "text" at bounding box center [348, 116] width 91 height 10
type input "7666HZY"
click at [323, 129] on link "+ Añadir opción" at bounding box center [314, 130] width 32 height 6
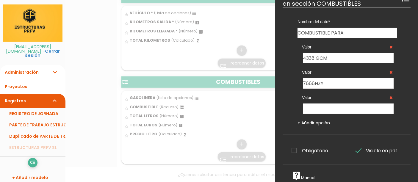
scroll to position [37, 0]
click at [355, 104] on input "text" at bounding box center [348, 109] width 91 height 10
type input "6096 BNM"
click at [312, 79] on input "7666HZY" at bounding box center [348, 83] width 91 height 10
click at [314, 78] on input "7666HZY" at bounding box center [348, 83] width 91 height 10
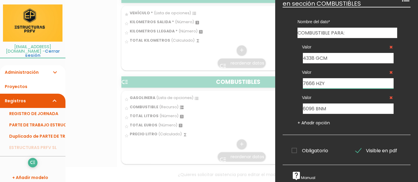
type input "7666 HZY"
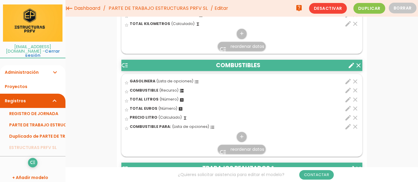
click at [259, 148] on span "reordenar datos" at bounding box center [248, 149] width 34 height 6
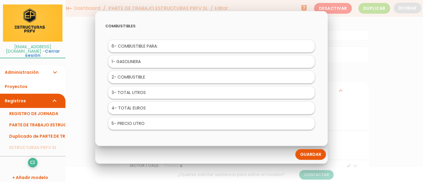
click at [319, 154] on link "Guardar" at bounding box center [311, 154] width 31 height 11
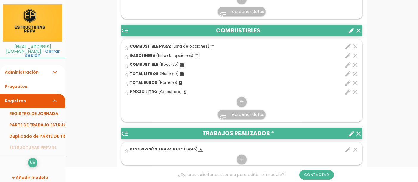
scroll to position [374, 0]
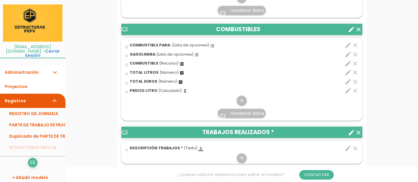
click at [348, 49] on icon "edit" at bounding box center [348, 45] width 7 height 7
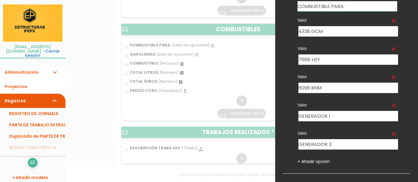
scroll to position [65, 0]
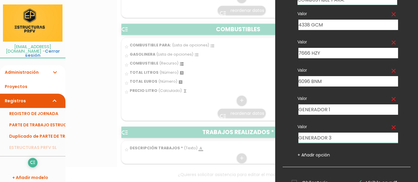
click at [352, 138] on input "GENERADOR 3" at bounding box center [349, 138] width 100 height 10
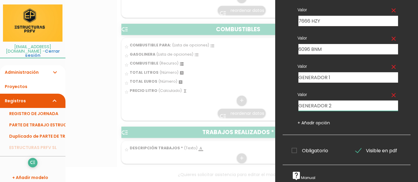
scroll to position [101, 0]
type input "GENERADOR 2"
click at [322, 120] on link "+ Añadir opción" at bounding box center [314, 123] width 32 height 6
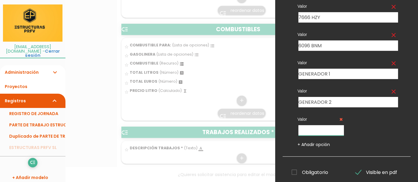
click at [326, 128] on input "text" at bounding box center [322, 130] width 46 height 10
type input "GENERADOR 3"
click at [357, 73] on input "GENERADOR 1" at bounding box center [349, 74] width 100 height 10
type input "GENERADOR 1 NARANJA"
click at [366, 102] on input "GENERADOR 2" at bounding box center [349, 102] width 100 height 10
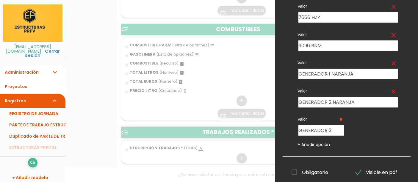
type input "GENERADOR 2 NARANJA"
click at [339, 131] on input "GENERADOR 3" at bounding box center [322, 130] width 46 height 10
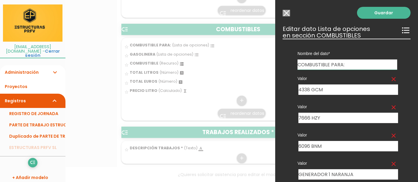
scroll to position [0, 0]
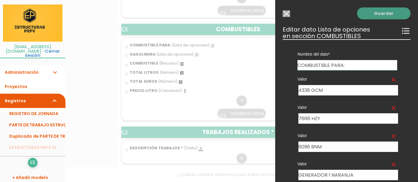
type input "GENERADOR 3 NEGRO"
click at [385, 15] on link "Guardar" at bounding box center [384, 13] width 54 height 12
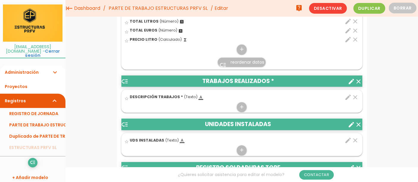
scroll to position [408, 0]
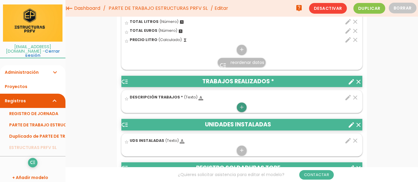
click at [242, 112] on icon "add" at bounding box center [242, 108] width 6 height 10
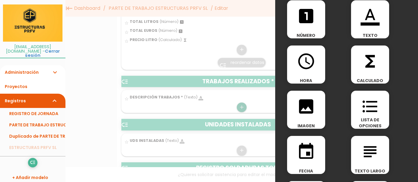
scroll to position [20, 0]
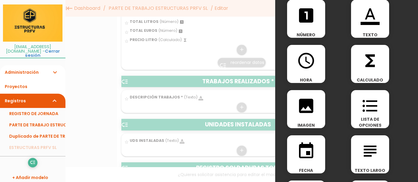
click at [370, 114] on icon "format_list_bulleted" at bounding box center [370, 105] width 19 height 19
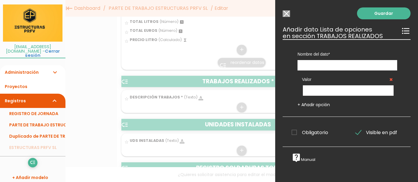
scroll to position [0, 0]
click at [361, 64] on input "text" at bounding box center [348, 65] width 100 height 10
type input "DESCRICION TRABAJOS"
click at [368, 92] on input "text" at bounding box center [348, 90] width 91 height 10
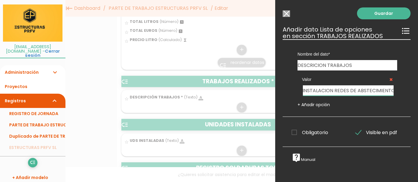
scroll to position [0, 4]
type input "INSTALACION REDES DE ABSTECIMIENTO"
click at [323, 105] on link "+ Añadir opción" at bounding box center [314, 105] width 32 height 6
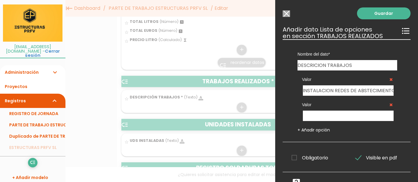
scroll to position [12, 0]
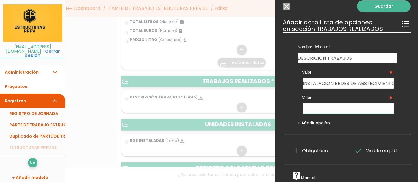
click at [364, 105] on input "text" at bounding box center [348, 109] width 91 height 10
type input "M. OBRA POR ADMINISTRACION"
click at [321, 121] on link "+ Añadir opción" at bounding box center [314, 123] width 32 height 6
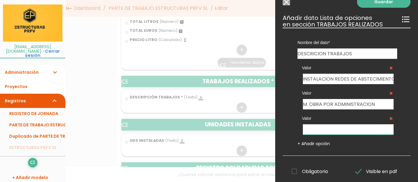
click at [349, 129] on input "text" at bounding box center [348, 129] width 91 height 10
click at [364, 79] on input "INSTALACION REDES DE ABSTECIMIENTO" at bounding box center [348, 79] width 91 height 10
type input "INSTALACION REDES DE ABASTECIMIENTO"
click at [340, 130] on input "text" at bounding box center [348, 129] width 91 height 10
drag, startPoint x: 379, startPoint y: 105, endPoint x: 291, endPoint y: 104, distance: 87.2
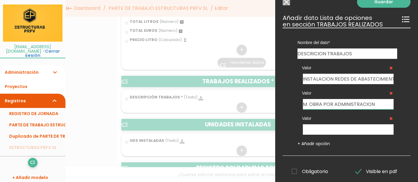
click at [291, 104] on div "Valor INSTALACION REDES DE ABASTECIMIENTO Valor M. OBRA POR ADMINISTRACION Valo…" at bounding box center [348, 103] width 118 height 88
click at [309, 127] on input "text" at bounding box center [348, 129] width 91 height 10
paste input "M. OBRA POR ADMINISTRACION"
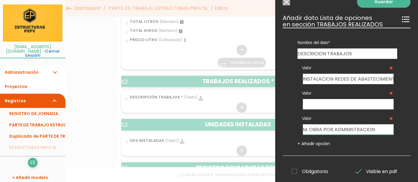
type input "M. OBRA POR ADMINISTRACION"
click at [321, 103] on input "text" at bounding box center [348, 104] width 91 height 10
drag, startPoint x: 334, startPoint y: 76, endPoint x: 280, endPoint y: 79, distance: 54.3
click at [280, 79] on div "Guardar ESCOGE EL TIPO DE DATO looks_one NÚMERO format_color_text TEXTO access_…" at bounding box center [346, 91] width 143 height 182
type input "REDES DE ABASTECIMIENTO"
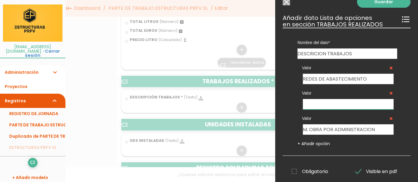
click at [307, 102] on input "text" at bounding box center [348, 104] width 91 height 10
type input "P"
drag, startPoint x: 339, startPoint y: 104, endPoint x: 284, endPoint y: 105, distance: 55.7
click at [284, 105] on div "Nombre del dato UDS INSTALADAS COMBUSTIBLE PARA: PERSONAL MAQUINA SOLDADURA DES…" at bounding box center [347, 92] width 128 height 128
type input "CARPINTERIA ESTRUCTURAS & PRFV"
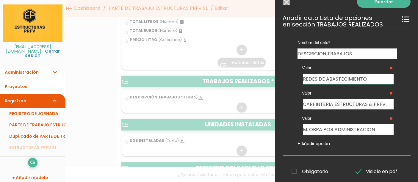
click at [303, 77] on input "REDES DE ABASTECIMIENTO" at bounding box center [348, 79] width 91 height 10
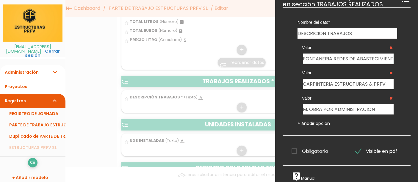
scroll to position [32, 0]
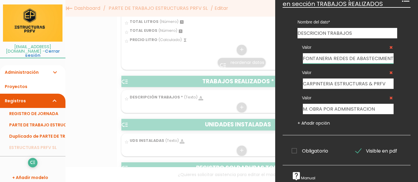
type input "FONTANERIA REDES DE ABASTECIMIENTO"
click at [324, 124] on link "+ Añadir opción" at bounding box center [314, 123] width 32 height 6
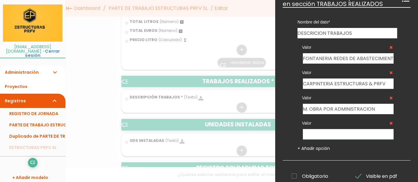
click at [346, 137] on input "text" at bounding box center [348, 134] width 91 height 10
click at [340, 137] on input "text" at bounding box center [348, 134] width 91 height 10
type input "P"
click at [390, 122] on icon at bounding box center [391, 123] width 3 height 4
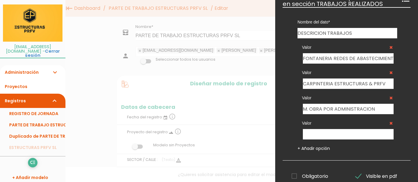
click at [390, 123] on icon at bounding box center [391, 123] width 3 height 4
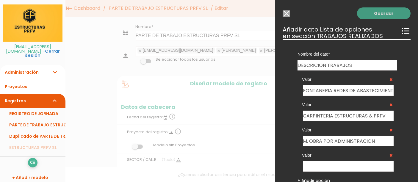
click at [393, 11] on link "Guardar" at bounding box center [384, 13] width 54 height 12
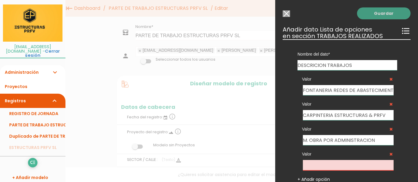
click at [389, 14] on link "Guardar" at bounding box center [384, 13] width 54 height 12
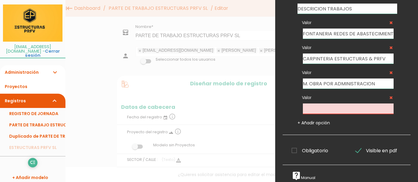
scroll to position [61, 0]
click at [363, 104] on input "text" at bounding box center [348, 109] width 91 height 10
click at [390, 96] on icon at bounding box center [391, 98] width 3 height 4
click at [377, 104] on input "text" at bounding box center [348, 109] width 91 height 10
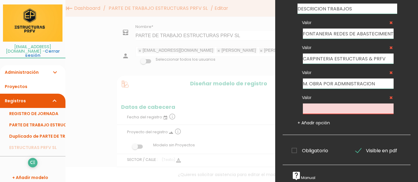
click at [327, 104] on input "text" at bounding box center [348, 109] width 91 height 10
click at [390, 96] on icon at bounding box center [391, 98] width 3 height 4
click at [364, 106] on input "text" at bounding box center [348, 109] width 91 height 10
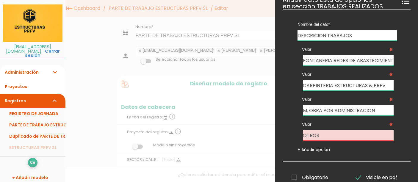
scroll to position [0, 0]
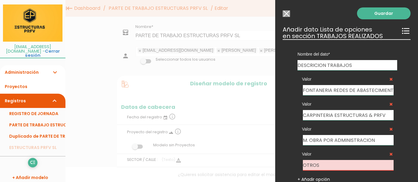
click at [398, 132] on div "Valor FONTANERIA REDES DE ABASTECIMIENTO Valor CARPINTERIA ESTRUCTURAS & PRFV V…" at bounding box center [348, 126] width 118 height 112
click at [367, 167] on input "OTROS" at bounding box center [348, 165] width 91 height 10
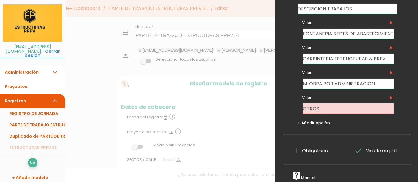
scroll to position [61, 0]
click at [390, 96] on icon at bounding box center [391, 98] width 3 height 4
click at [324, 120] on link "+ Añadir opción" at bounding box center [314, 123] width 32 height 6
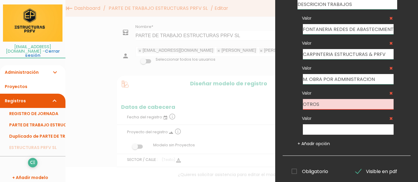
click at [390, 93] on icon at bounding box center [391, 93] width 3 height 4
click at [367, 107] on input "OTROS" at bounding box center [348, 104] width 91 height 10
type input "O"
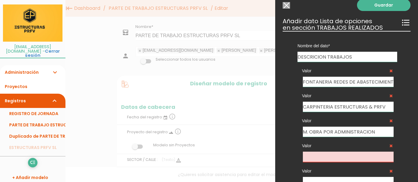
scroll to position [0, 0]
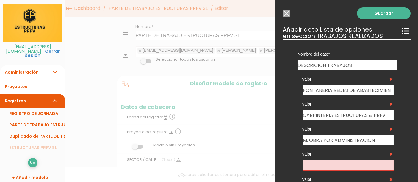
click at [286, 16] on input "Seleccionar todos los usuarios" at bounding box center [286, 13] width 7 height 7
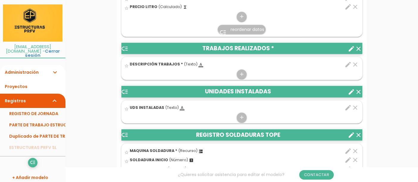
scroll to position [459, 0]
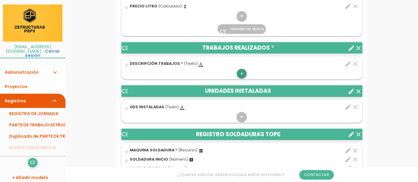
click at [241, 79] on icon "add" at bounding box center [242, 74] width 6 height 10
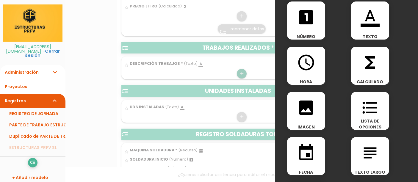
scroll to position [31, 0]
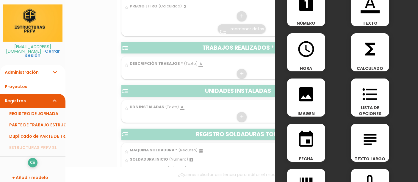
click at [372, 109] on span "LISTA DE OPCIONES" at bounding box center [370, 111] width 38 height 12
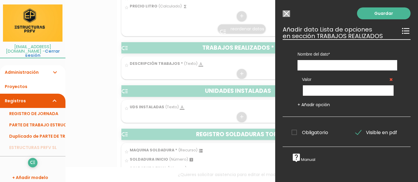
scroll to position [0, 0]
click at [360, 68] on input "text" at bounding box center [348, 65] width 100 height 10
type input "DESCRIPCION DE LOS TRABAJOS"
click at [366, 91] on input "text" at bounding box center [348, 90] width 91 height 10
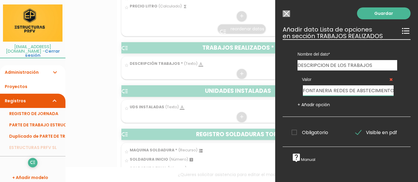
scroll to position [0, 2]
click at [359, 91] on input "FONTANERIA REDES DE ABSTECIMIENTO" at bounding box center [348, 90] width 91 height 10
type input "FONTANERIA REDES DE ABASTECIMIENTO"
click at [322, 103] on link "+ Añadir opción" at bounding box center [314, 105] width 32 height 6
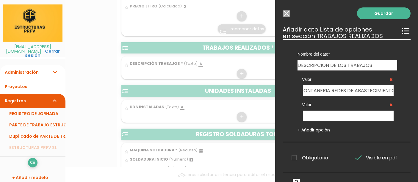
scroll to position [0, 0]
click at [321, 114] on input "text" at bounding box center [348, 116] width 91 height 10
type input "CARPINTERIA PRFV & TRAMEX"
click at [323, 130] on link "+ Añadir opción" at bounding box center [314, 130] width 32 height 6
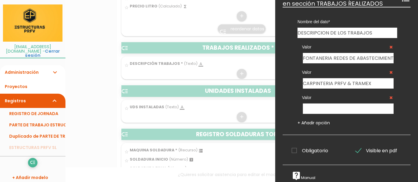
scroll to position [37, 0]
click at [339, 104] on input "text" at bounding box center [348, 109] width 91 height 10
type input "M. OBRA POR ADMINISTRACION"
click at [324, 120] on link "+ Añadir opción" at bounding box center [314, 123] width 32 height 6
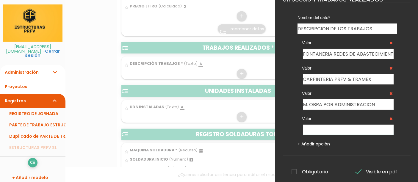
click at [324, 129] on input "text" at bounding box center [348, 130] width 91 height 10
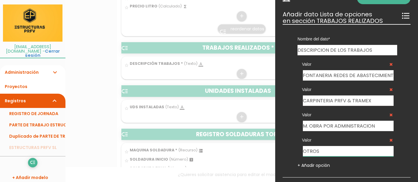
scroll to position [0, 0]
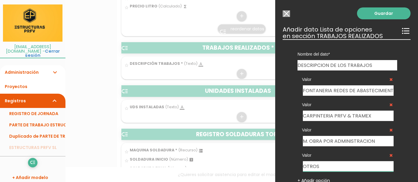
type input "OTROS"
click at [384, 14] on link "Guardar" at bounding box center [384, 13] width 54 height 12
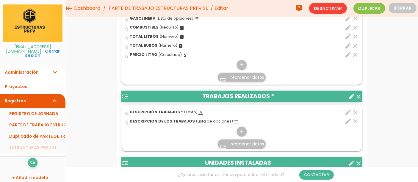
scroll to position [398, 0]
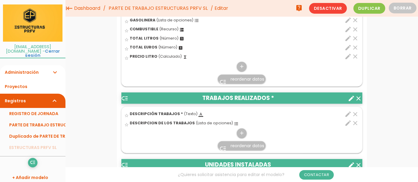
click at [356, 112] on icon "clear" at bounding box center [355, 114] width 7 height 7
click at [355, 115] on icon "clear" at bounding box center [355, 114] width 7 height 7
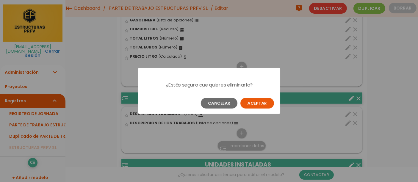
scroll to position [0, 0]
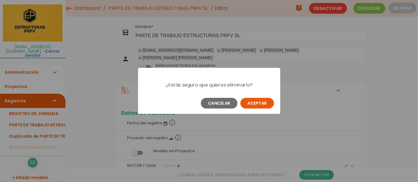
click at [264, 104] on button "Aceptar" at bounding box center [258, 103] width 34 height 11
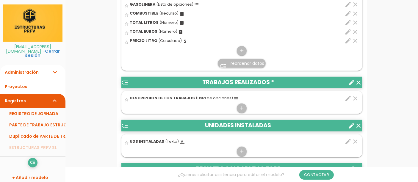
scroll to position [431, 0]
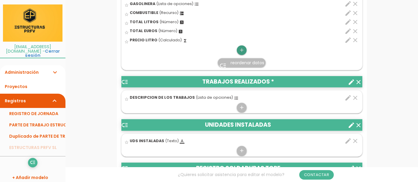
click at [241, 48] on icon "add" at bounding box center [242, 51] width 6 height 10
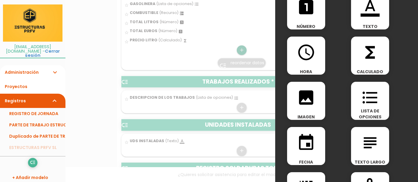
scroll to position [34, 0]
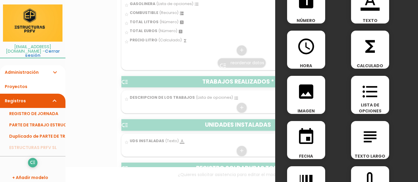
click at [309, 102] on div "image IMAGEN" at bounding box center [306, 95] width 38 height 38
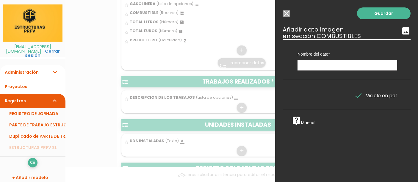
scroll to position [0, 0]
click at [362, 64] on input "text" at bounding box center [348, 65] width 100 height 10
click at [299, 66] on input "TICKET GASOLINERA" at bounding box center [348, 65] width 100 height 10
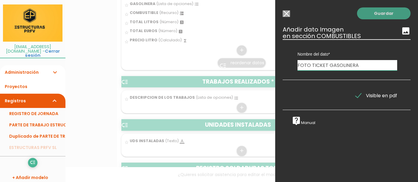
type input "FOTO TICKET GASOLINERA"
click at [386, 18] on link "Guardar" at bounding box center [384, 13] width 54 height 12
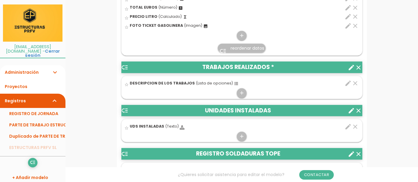
scroll to position [449, 0]
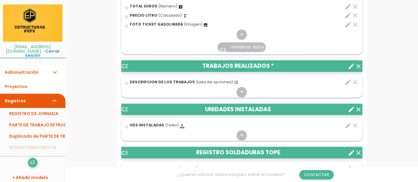
click at [347, 86] on icon "edit" at bounding box center [348, 82] width 7 height 7
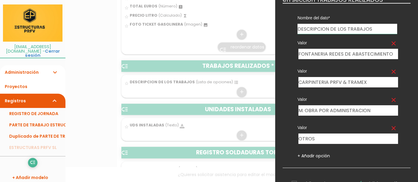
scroll to position [37, 0]
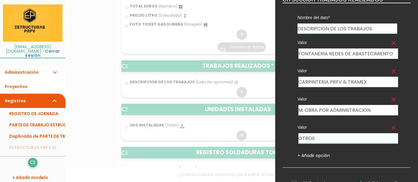
drag, startPoint x: 343, startPoint y: 137, endPoint x: 274, endPoint y: 135, distance: 69.7
click at [274, 135] on form "Guardar all_inbox Nombre PARTE DE TRABAJO ESTRUCTURAS PRFV SL person estructura…" at bounding box center [242, 118] width 250 height 1091
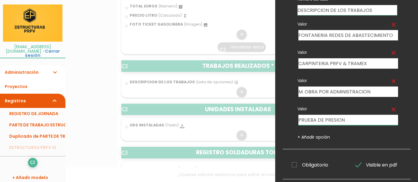
scroll to position [58, 0]
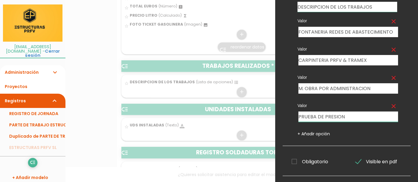
type input "PRUEBA DE PRESION"
click at [325, 134] on link "+ Añadir opción" at bounding box center [314, 134] width 32 height 6
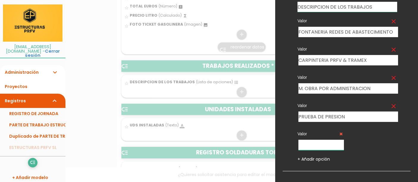
click at [321, 143] on input "text" at bounding box center [322, 145] width 46 height 10
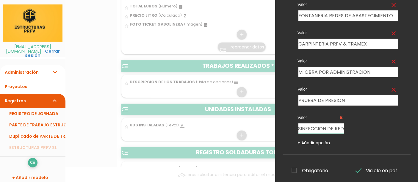
scroll to position [83, 0]
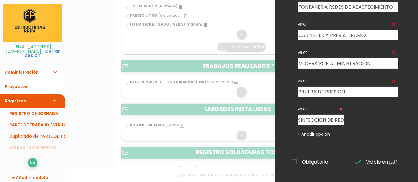
type input "DESINFECCION DE RED"
click at [319, 132] on link "+ Añadir opción" at bounding box center [314, 134] width 32 height 6
click at [394, 109] on icon at bounding box center [395, 109] width 3 height 4
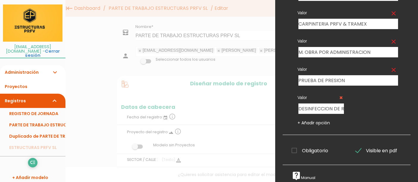
scroll to position [99, 0]
click at [325, 121] on link "+ Añadir opción" at bounding box center [314, 123] width 32 height 6
click at [369, 107] on input "text" at bounding box center [376, 109] width 46 height 10
click at [376, 105] on input "text" at bounding box center [376, 109] width 46 height 10
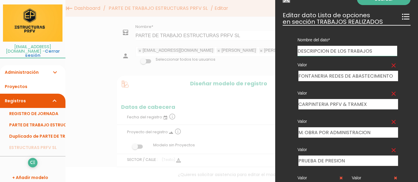
scroll to position [0, 0]
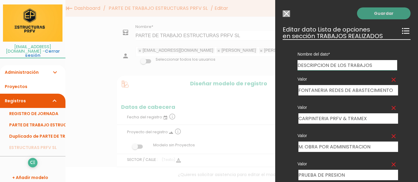
type input "OTROS"
click at [387, 14] on link "Guardar" at bounding box center [384, 13] width 54 height 12
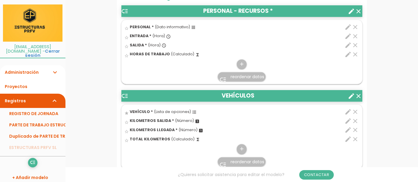
scroll to position [226, 0]
